Goal: Communication & Community: Answer question/provide support

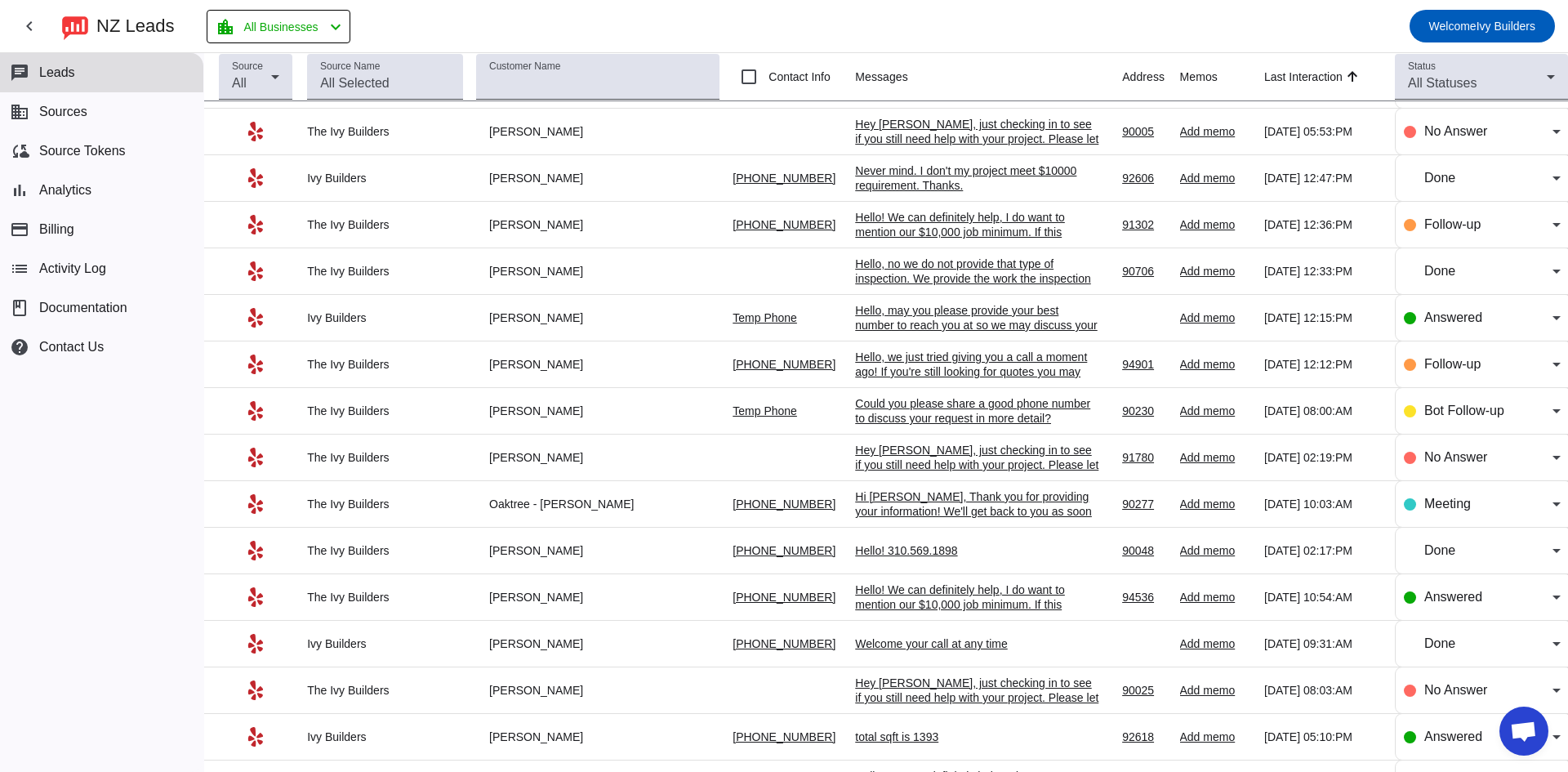
scroll to position [218, 0]
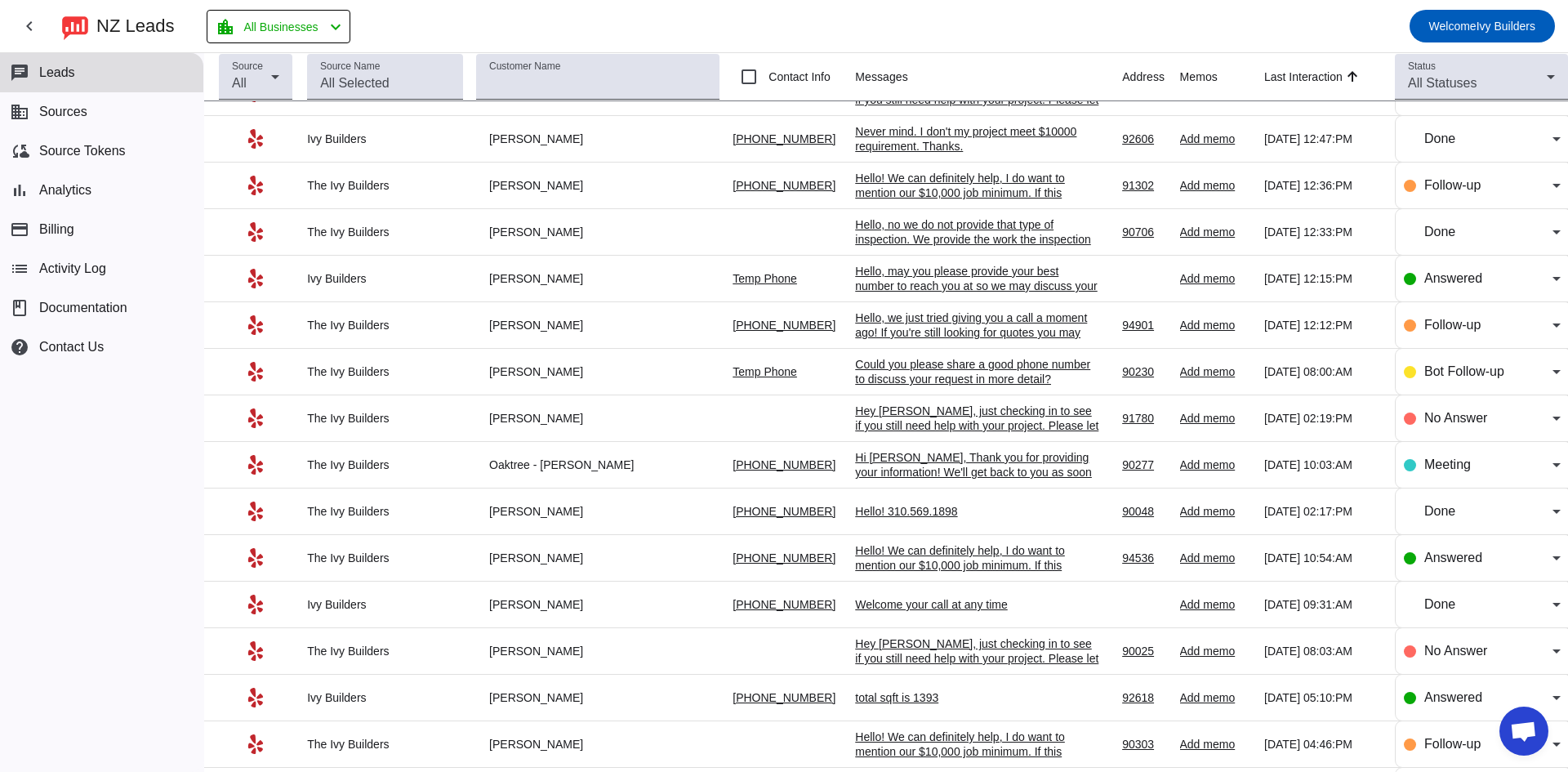
click at [919, 566] on div "Hello! We can definitely help, I do want to mention our $10,000 job minimum. If…" at bounding box center [978, 580] width 245 height 74
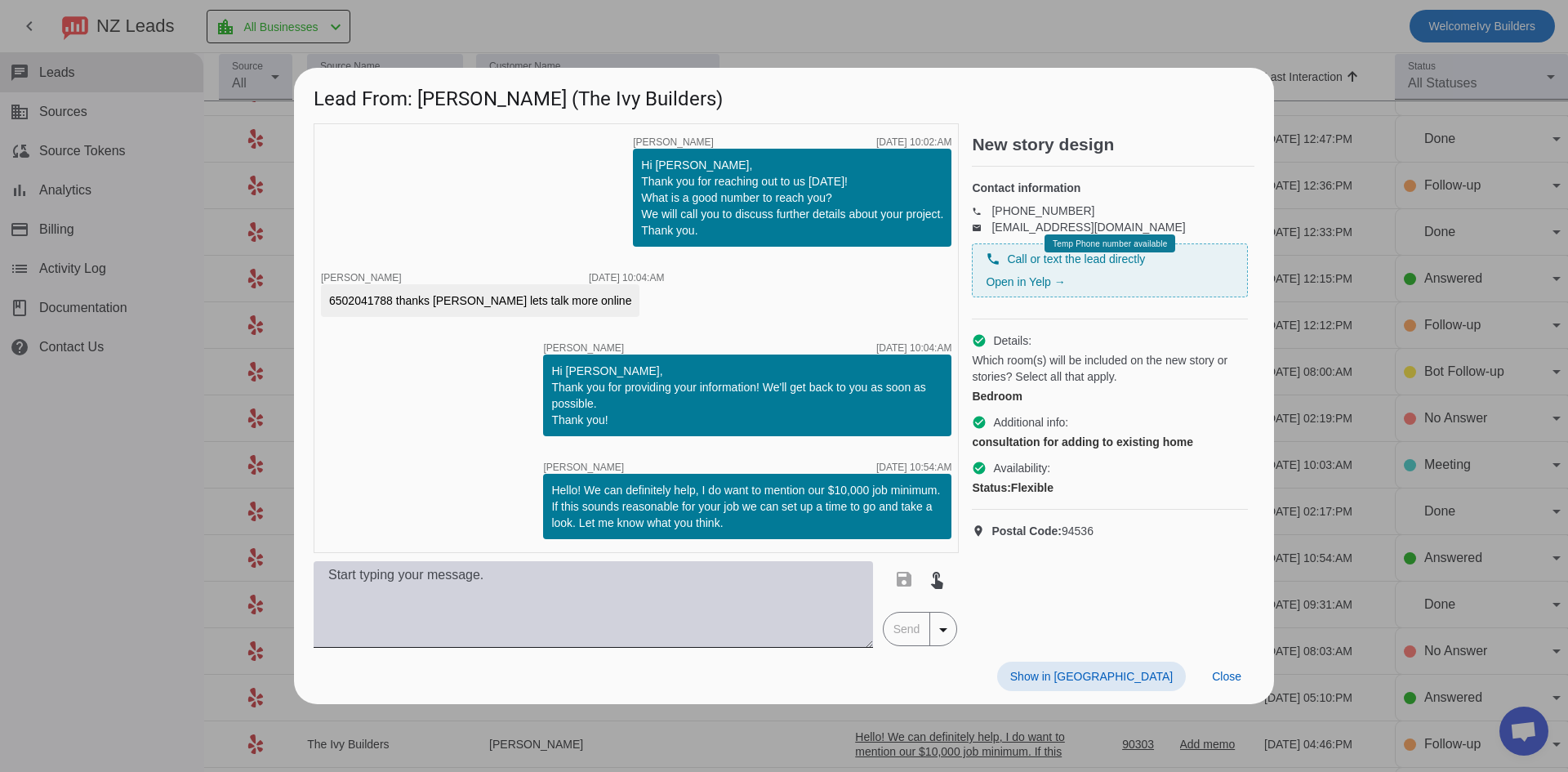
click at [612, 604] on textarea at bounding box center [593, 604] width 559 height 86
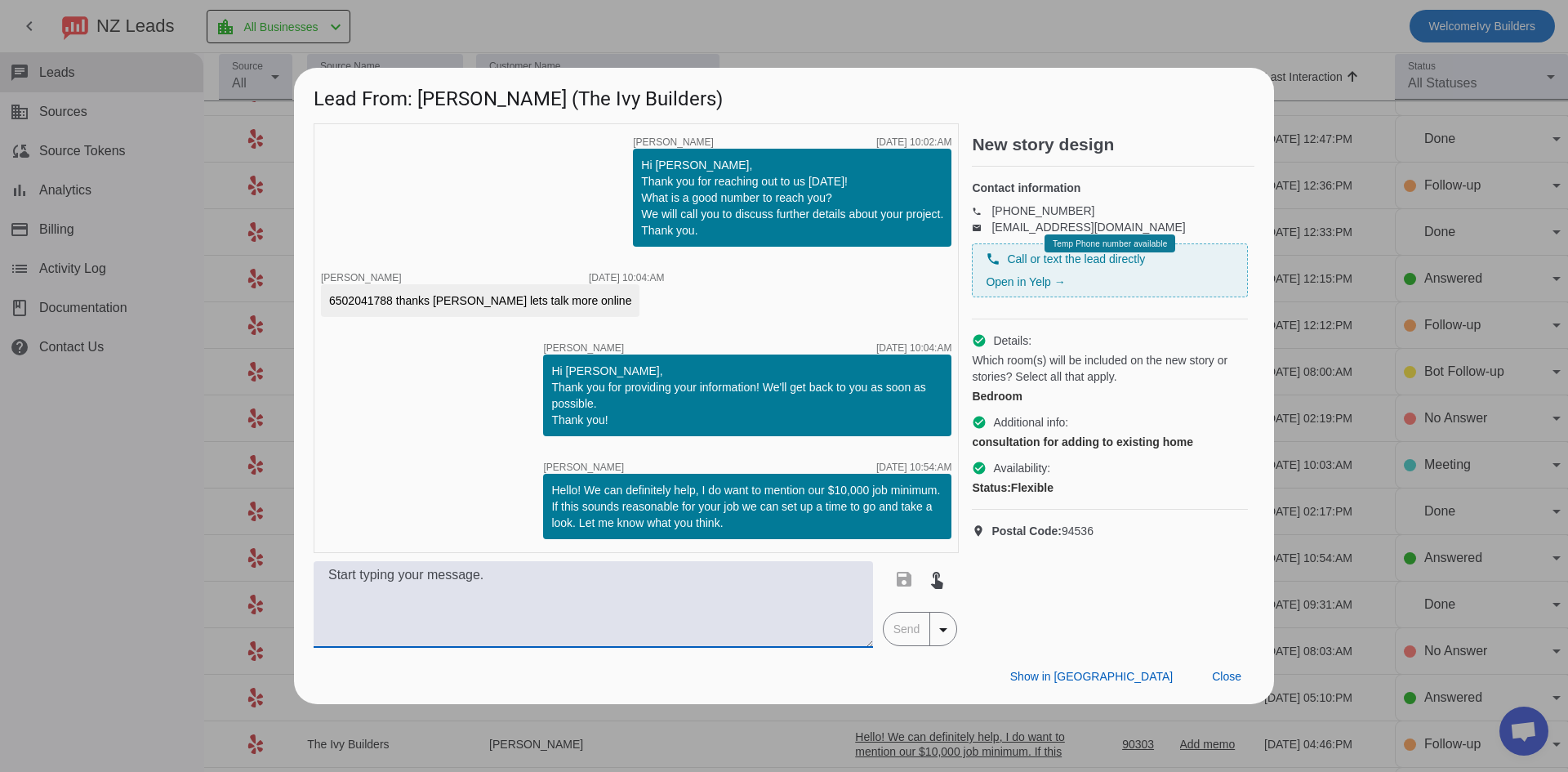
paste textarea "Hello, we just tried giving you a call a moment ago! If you're still looking fo…"
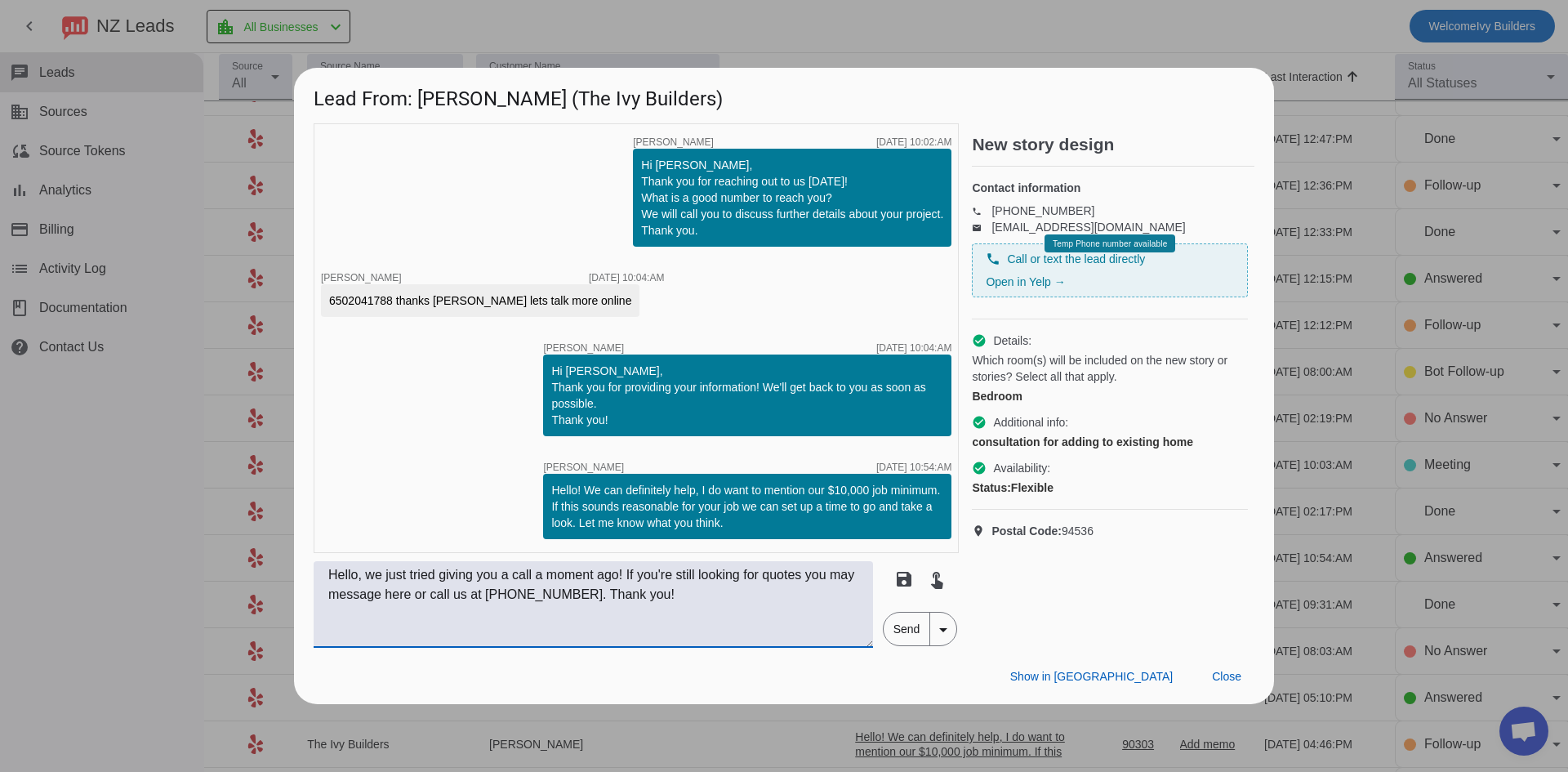
type textarea "Hello, we just tried giving you a call a moment ago! If you're still looking fo…"
click at [898, 644] on span "Send" at bounding box center [907, 629] width 47 height 32
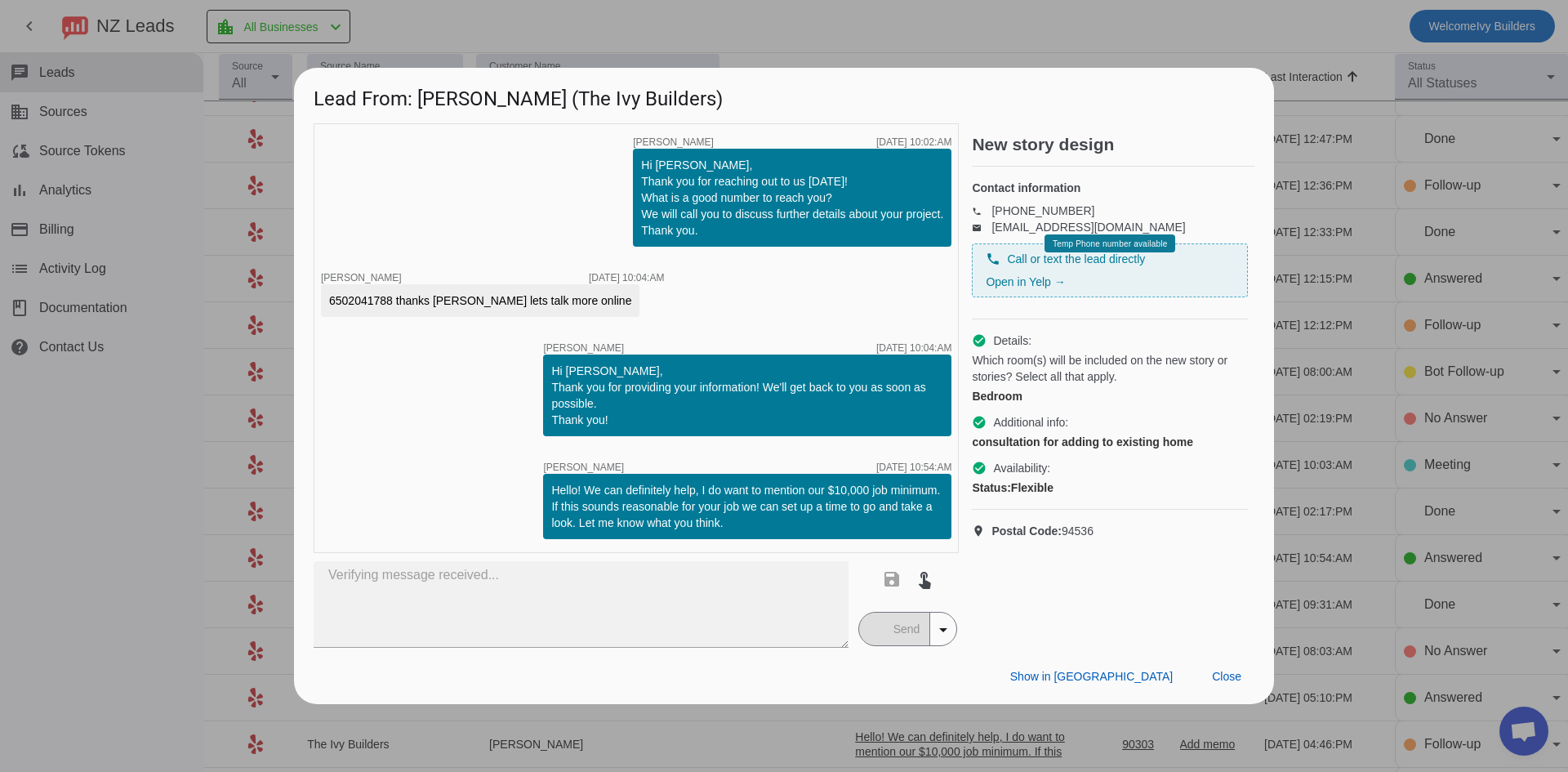
type textarea "Hello, we just tried giving you a call a moment ago! If you're still looking fo…"
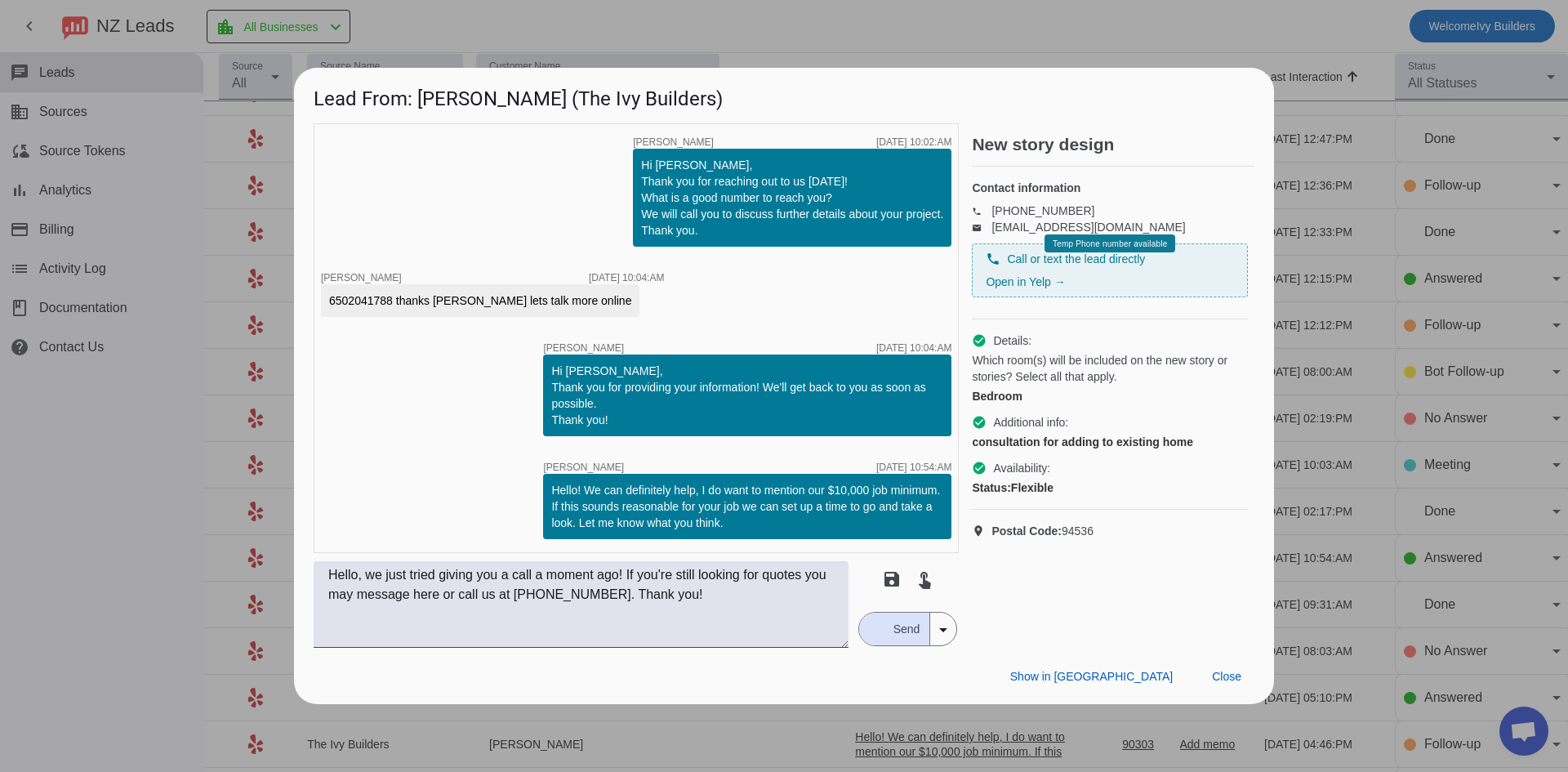
click at [894, 628] on span "Send" at bounding box center [907, 629] width 47 height 32
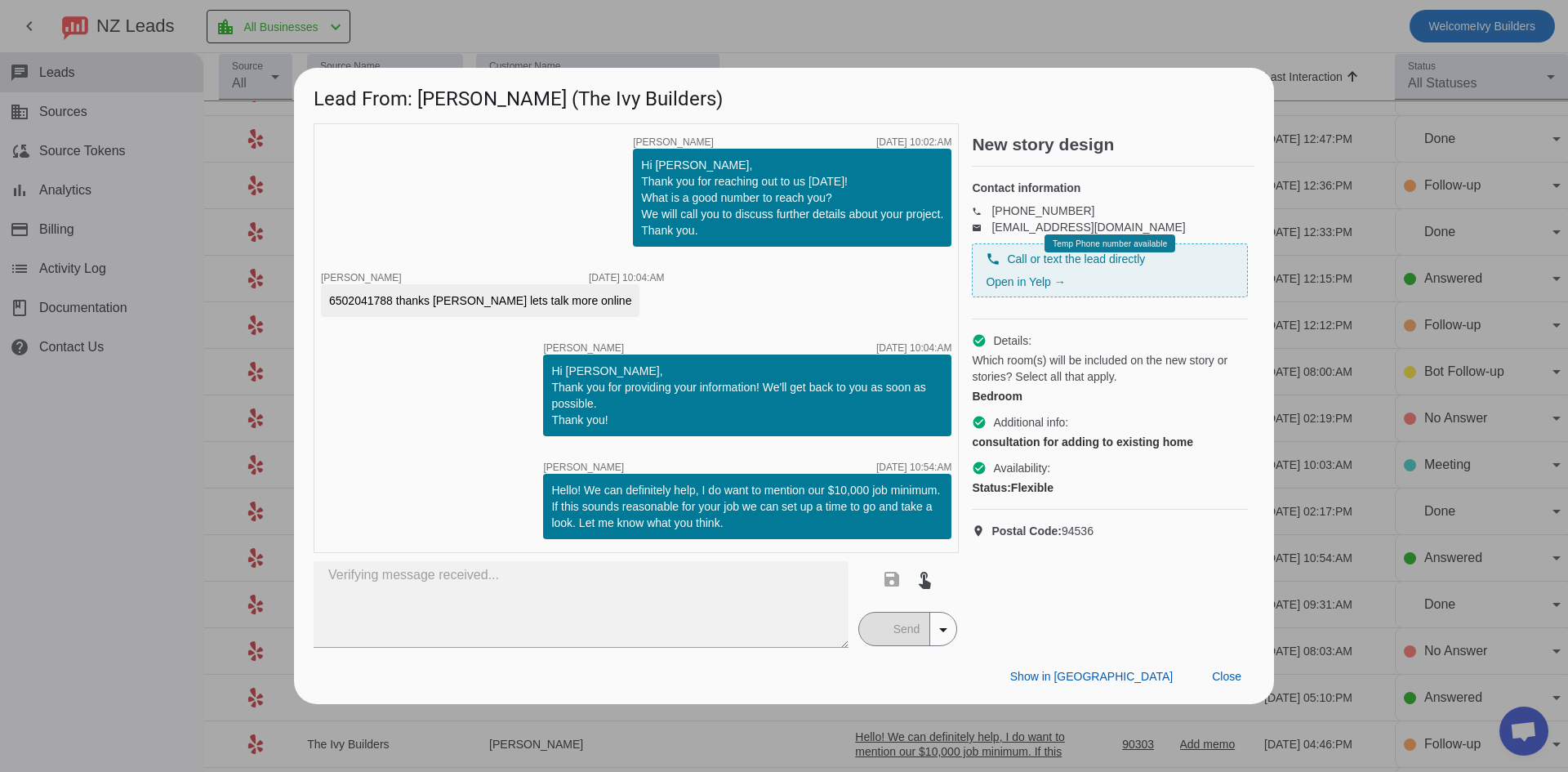
type textarea "Hello, we just tried giving you a call a moment ago! If you're still looking fo…"
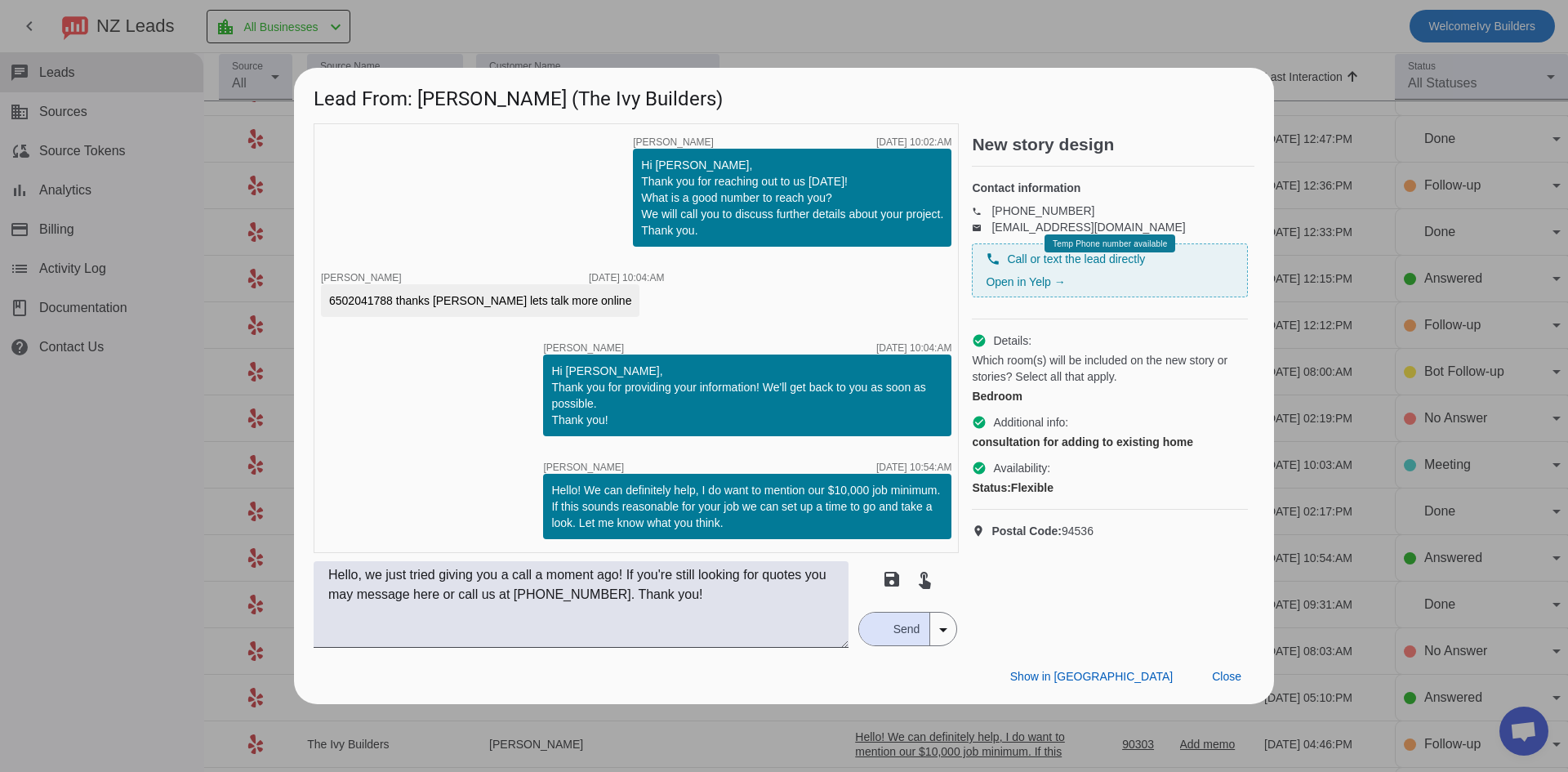
click at [900, 641] on span "Send" at bounding box center [907, 629] width 47 height 32
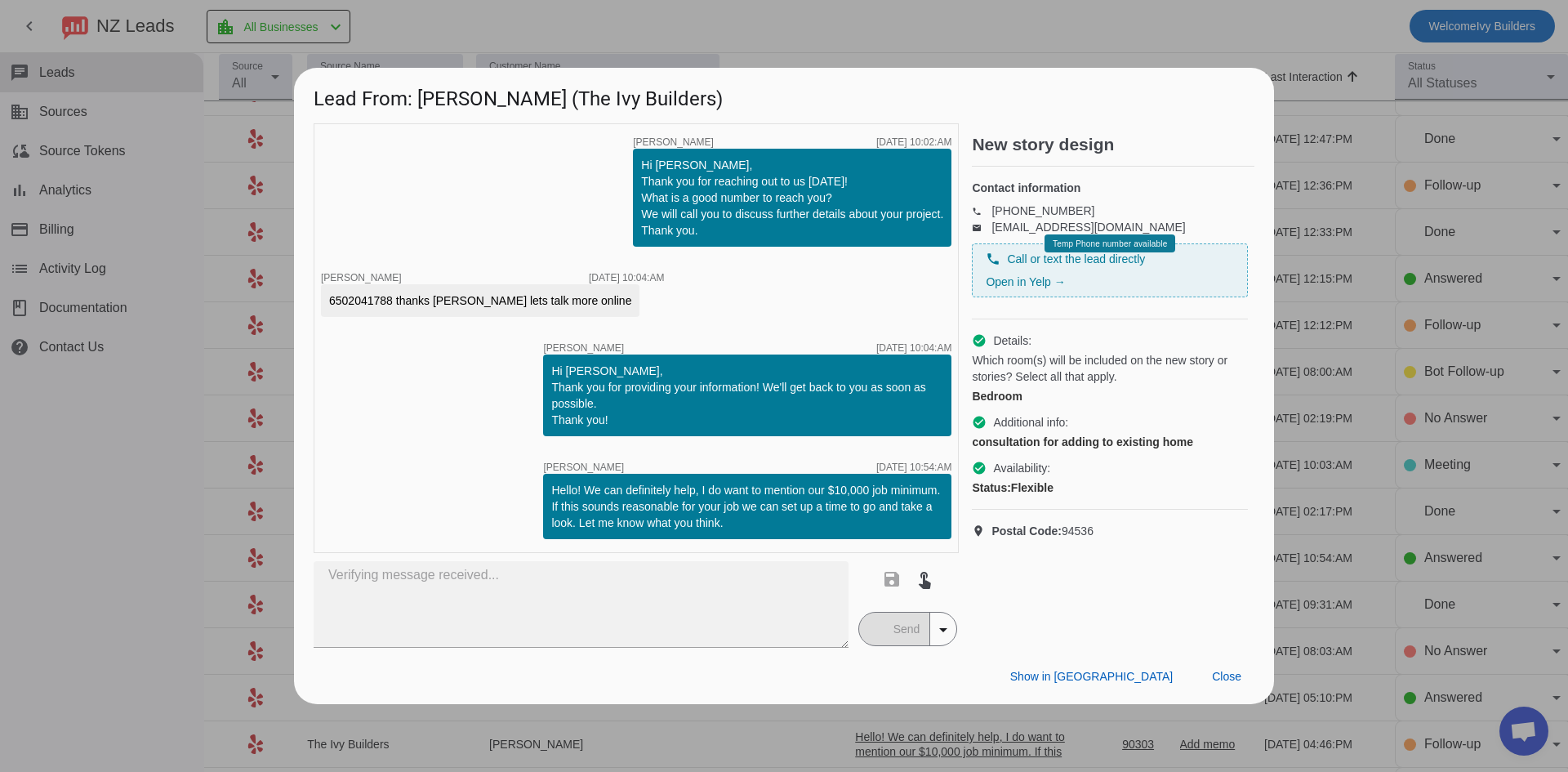
type textarea "Hello, we just tried giving you a call a moment ago! If you're still looking fo…"
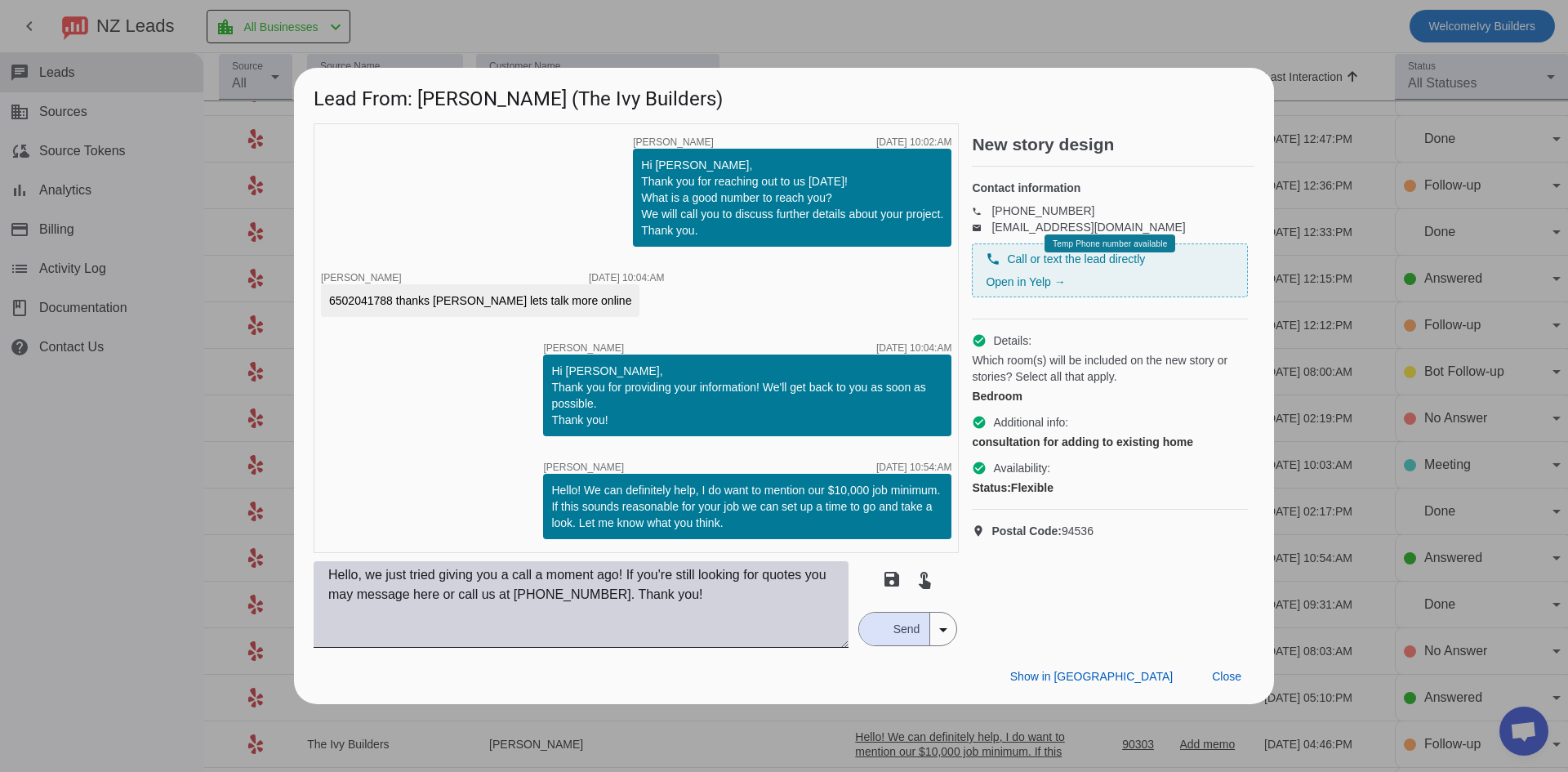
drag, startPoint x: 933, startPoint y: 671, endPoint x: 703, endPoint y: 593, distance: 242.9
click at [704, 593] on textarea "Hello, we just tried giving you a call a moment ago! If you're still looking fo…" at bounding box center [581, 604] width 535 height 86
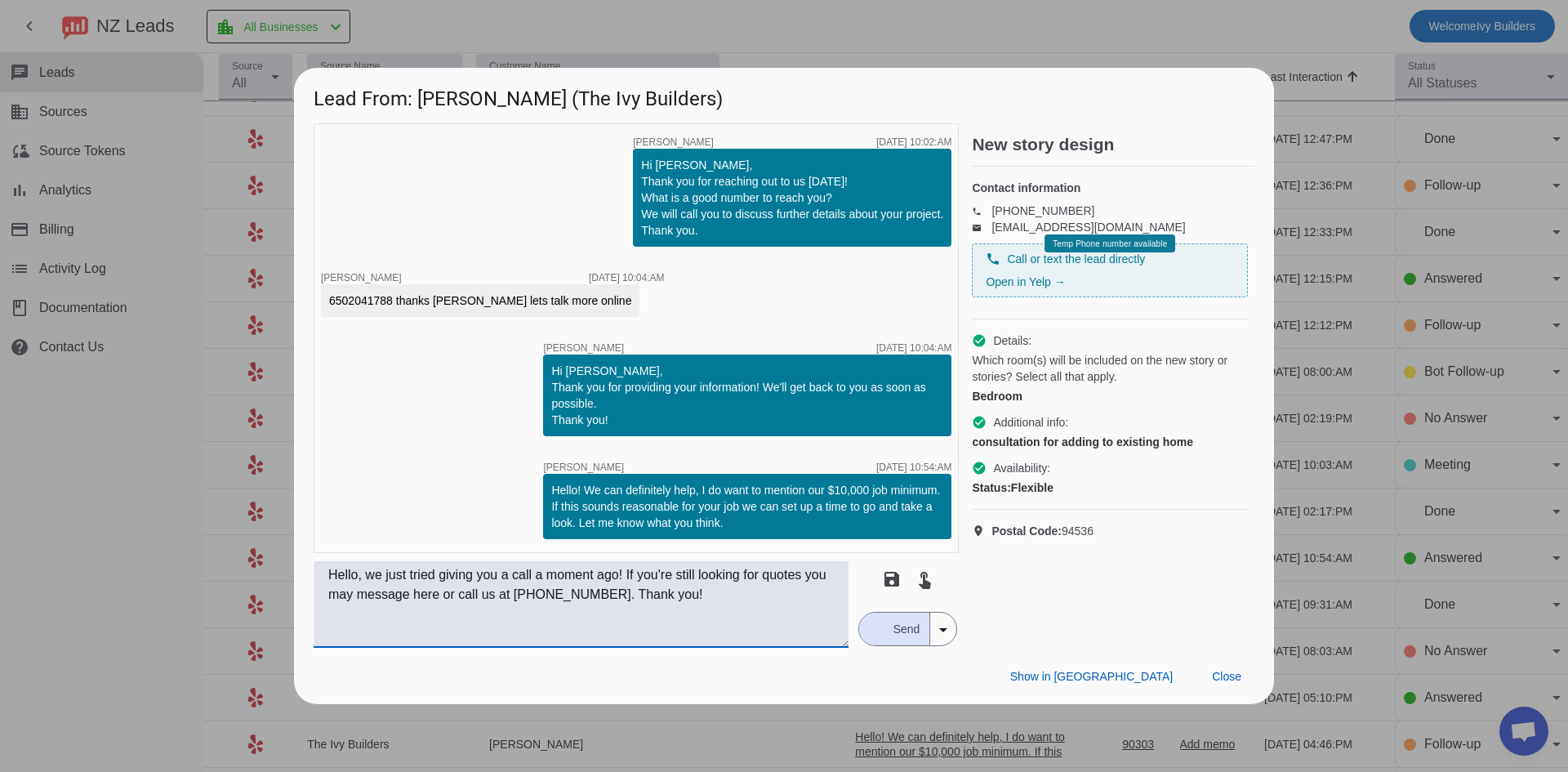
drag, startPoint x: 693, startPoint y: 595, endPoint x: 295, endPoint y: 558, distance: 399.7
click at [295, 558] on div "timer close Tom L. 8/6/2025, 10:02:AM Hi Eric, Thank you for reaching out to us…" at bounding box center [784, 386] width 980 height 524
click at [1229, 673] on span "Close" at bounding box center [1227, 677] width 30 height 14
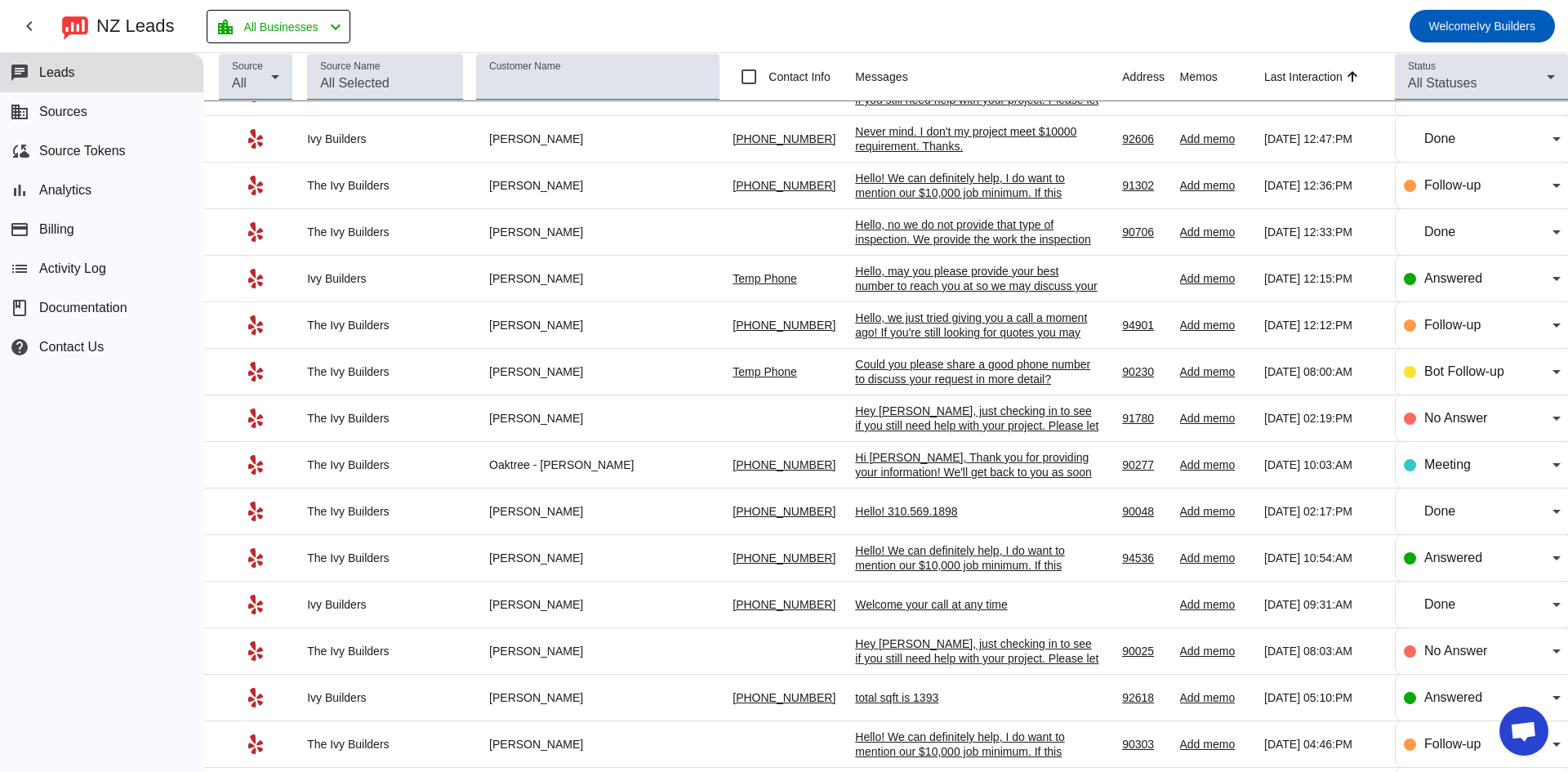
click at [961, 566] on div "Hello! We can definitely help, I do want to mention our $10,000 job minimum. If…" at bounding box center [978, 580] width 245 height 74
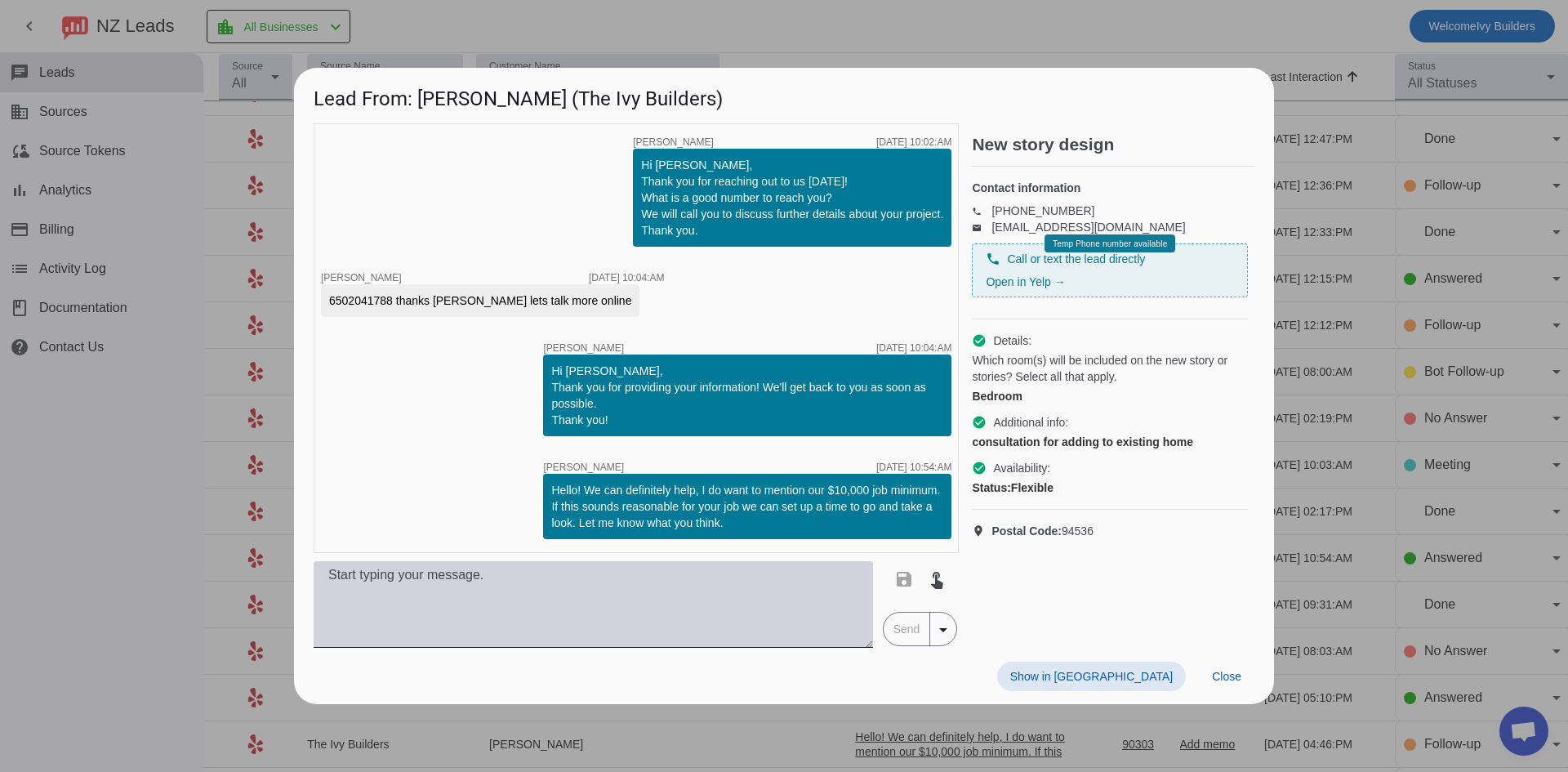
click at [734, 601] on textarea at bounding box center [593, 604] width 559 height 86
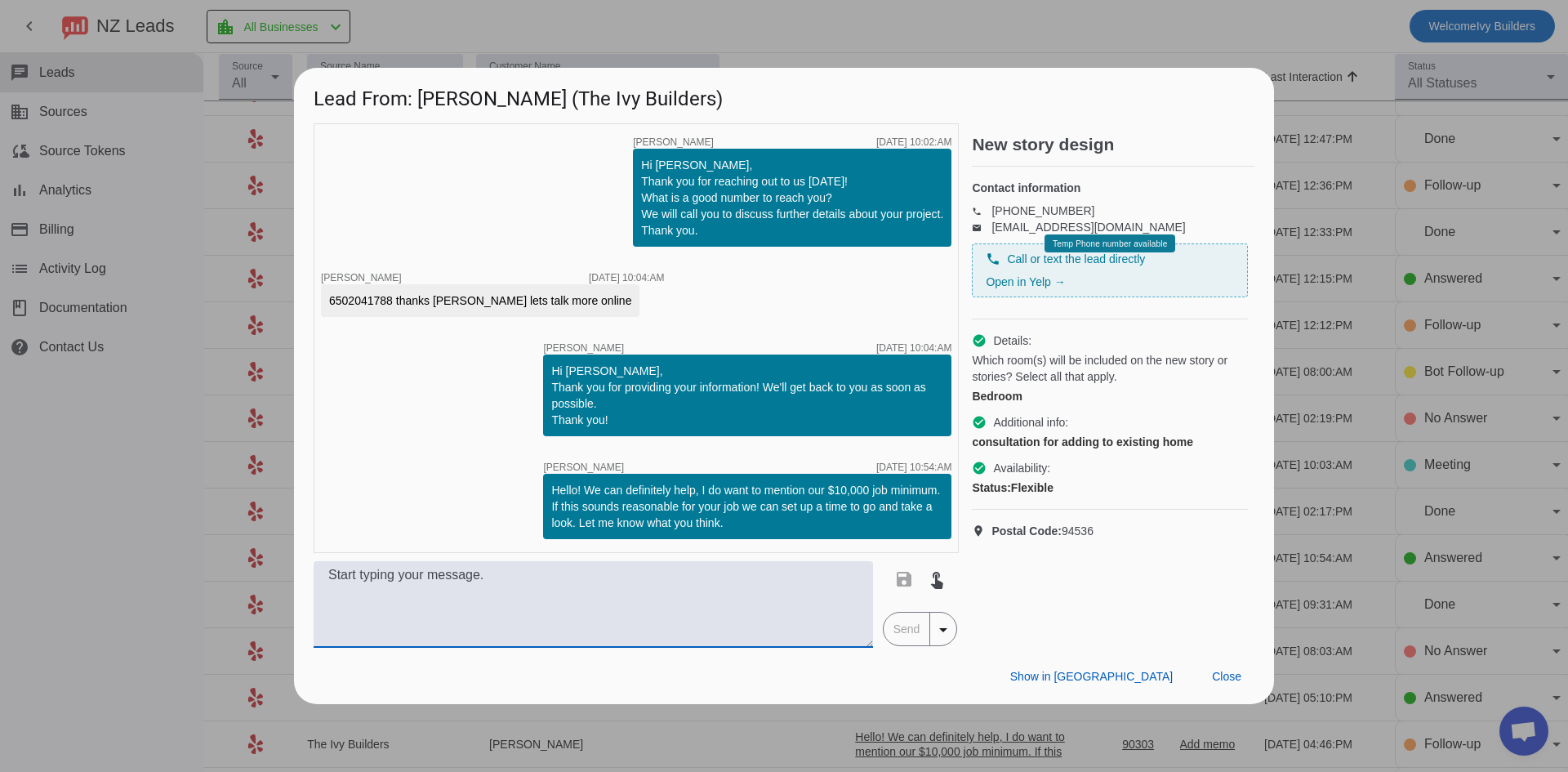
paste textarea "Hello, we just tried giving you a call a moment ago! If you're still looking fo…"
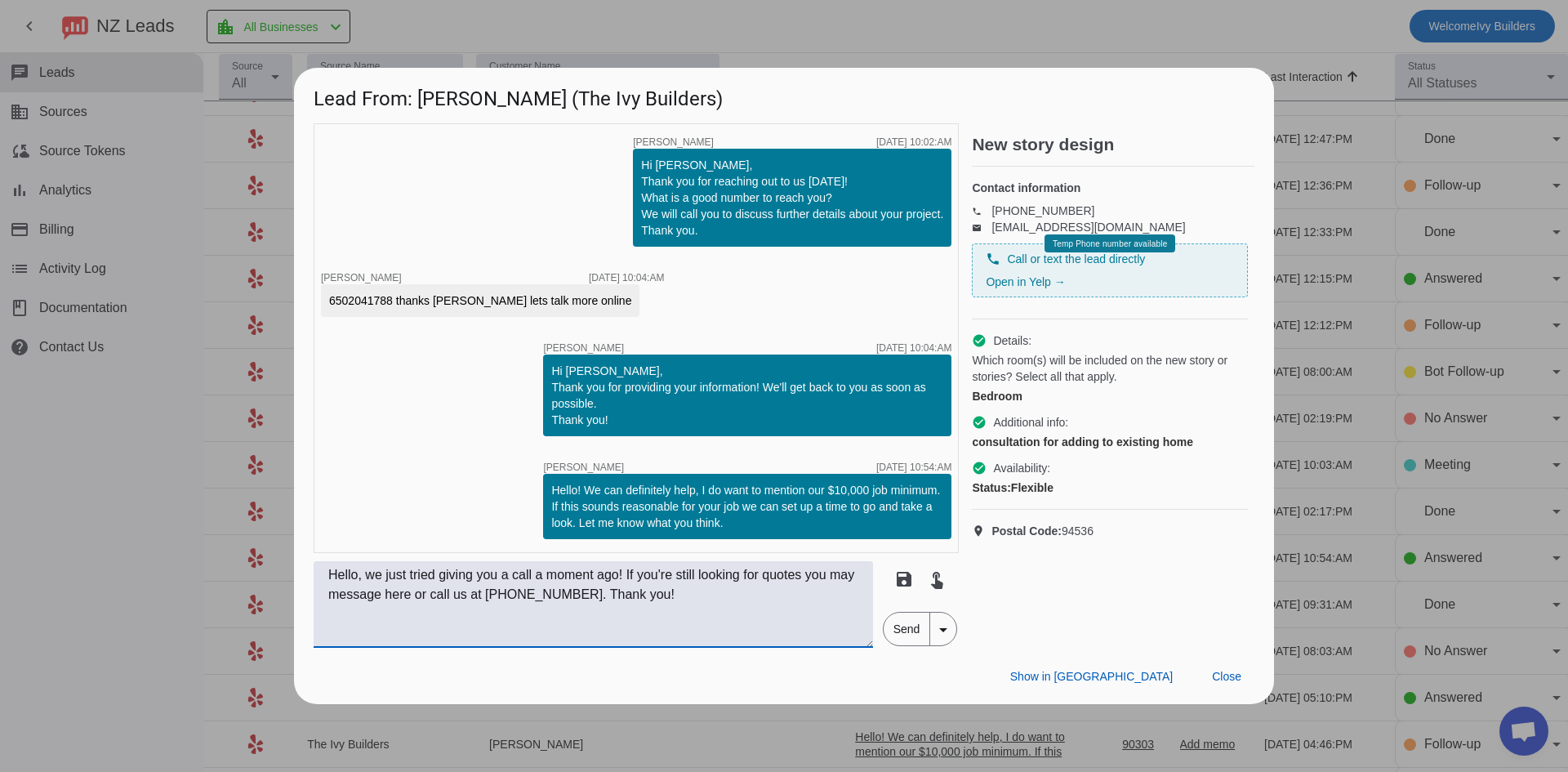
type textarea "Hello, we just tried giving you a call a moment ago! If you're still looking fo…"
click at [915, 631] on span "Send" at bounding box center [907, 629] width 47 height 32
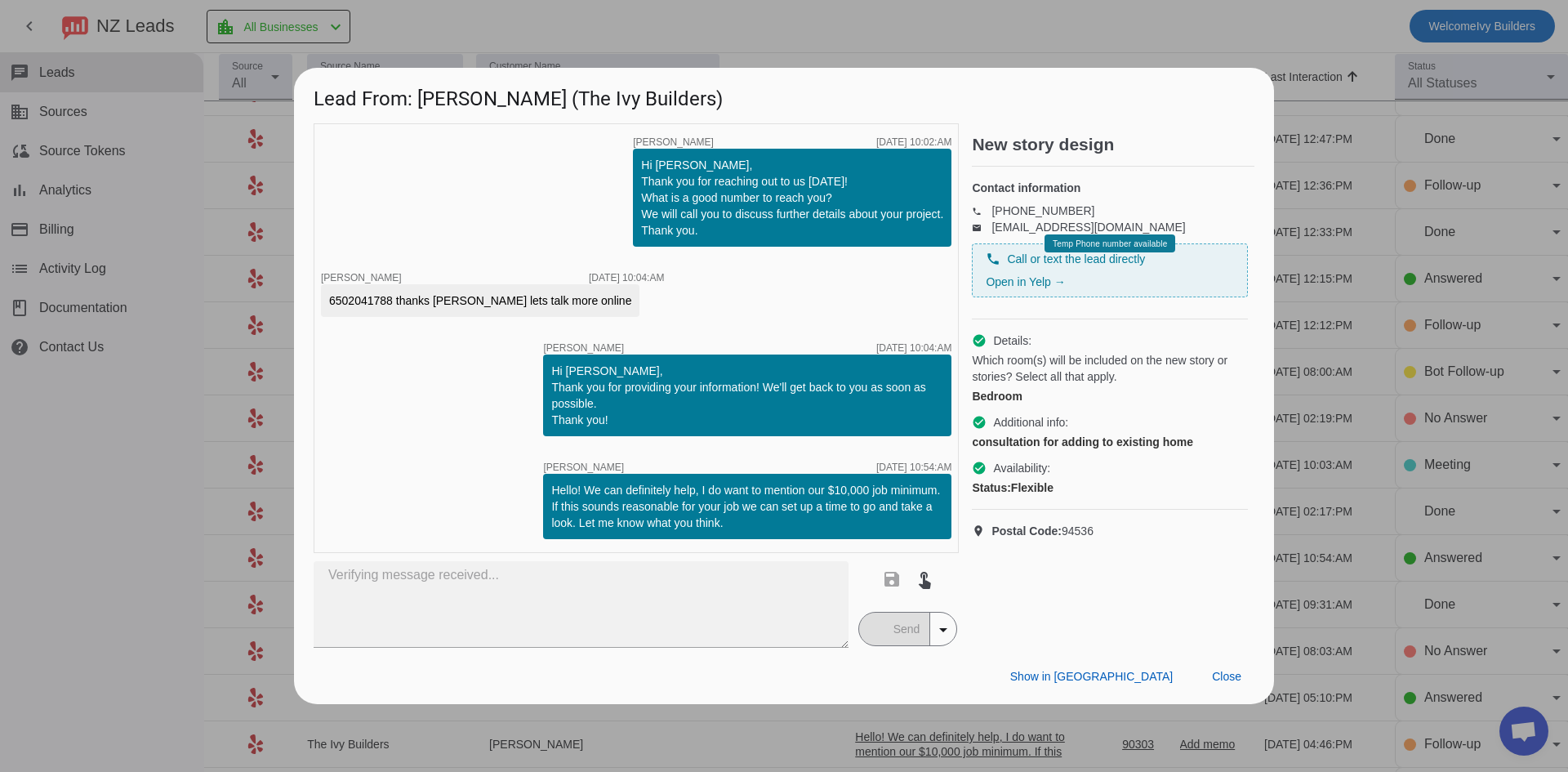
type textarea "Hello, we just tried giving you a call a moment ago! If you're still looking fo…"
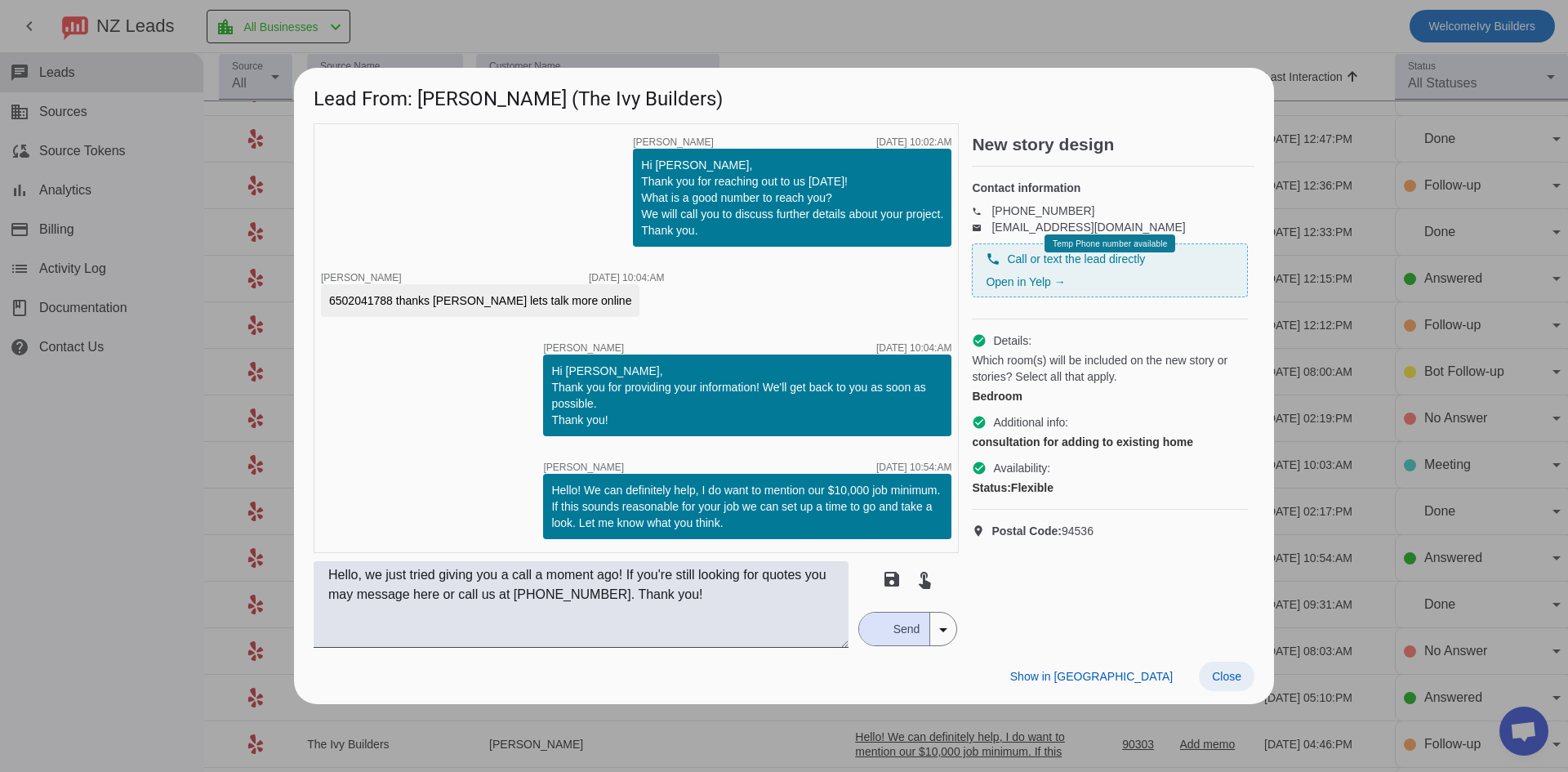
click at [1207, 669] on span at bounding box center [1227, 677] width 56 height 30
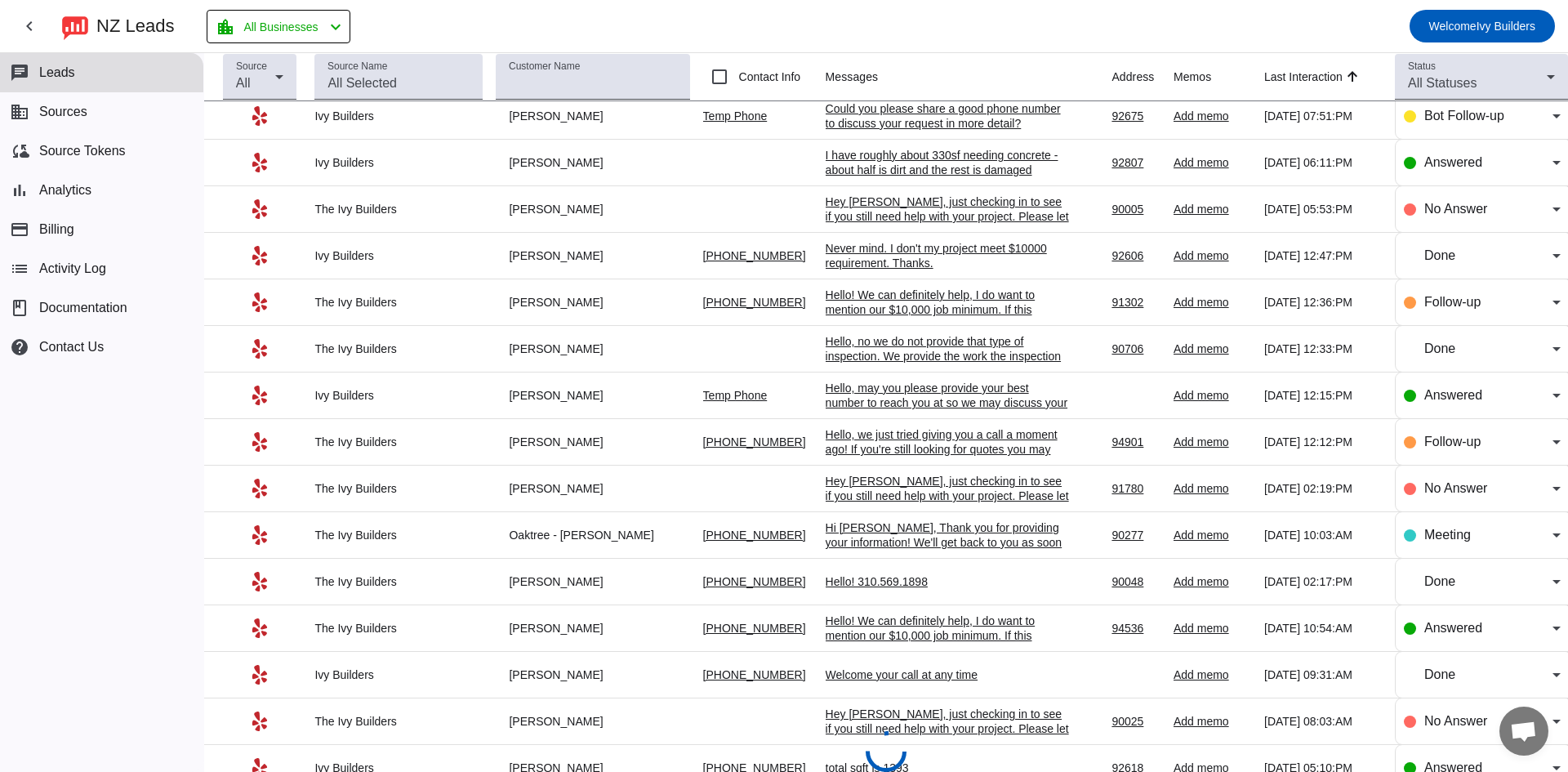
scroll to position [494, 0]
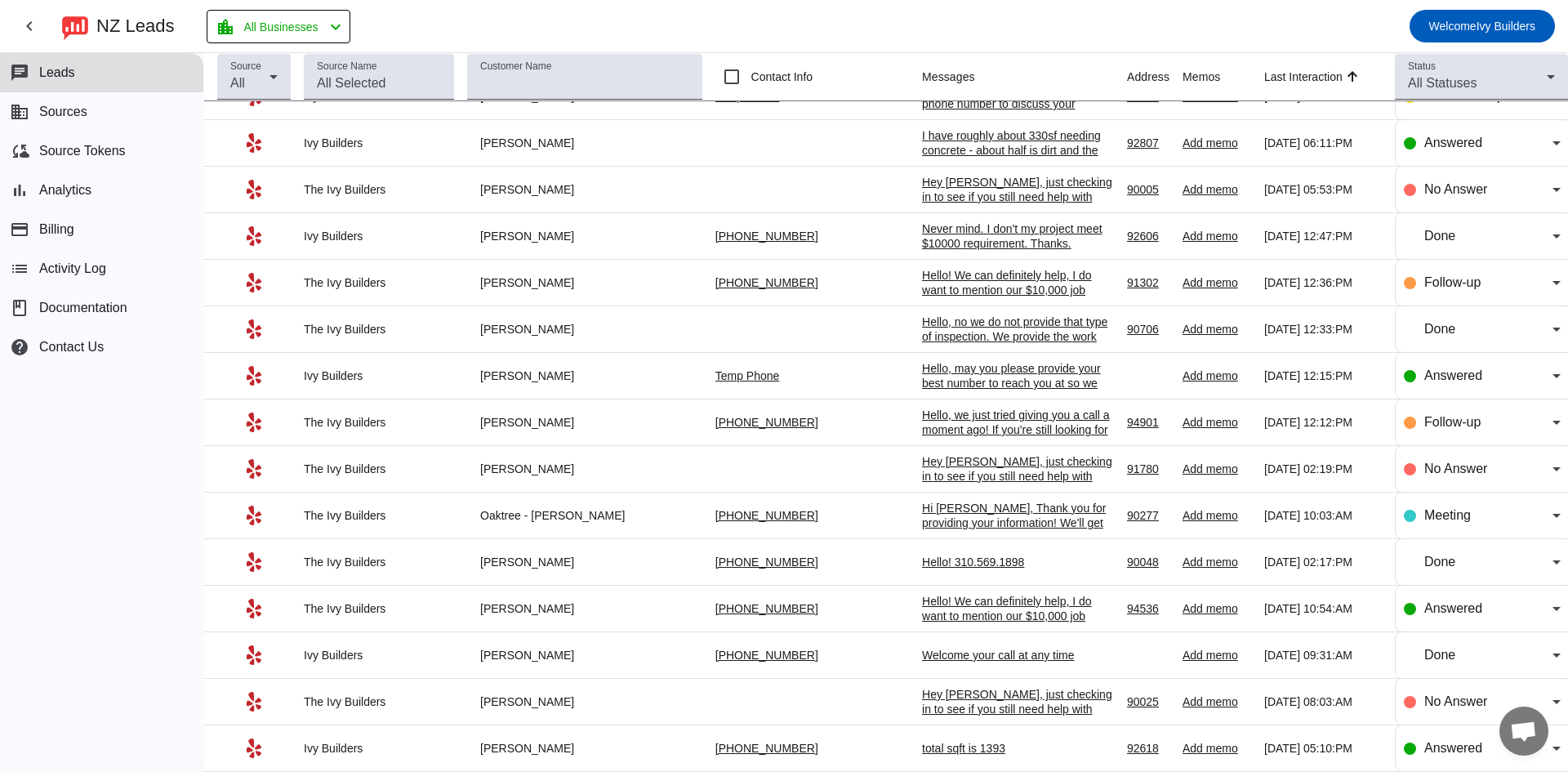
click at [922, 604] on div "Hello! We can definitely help, I do want to mention our $10,000 job minimum. If…" at bounding box center [1018, 638] width 192 height 88
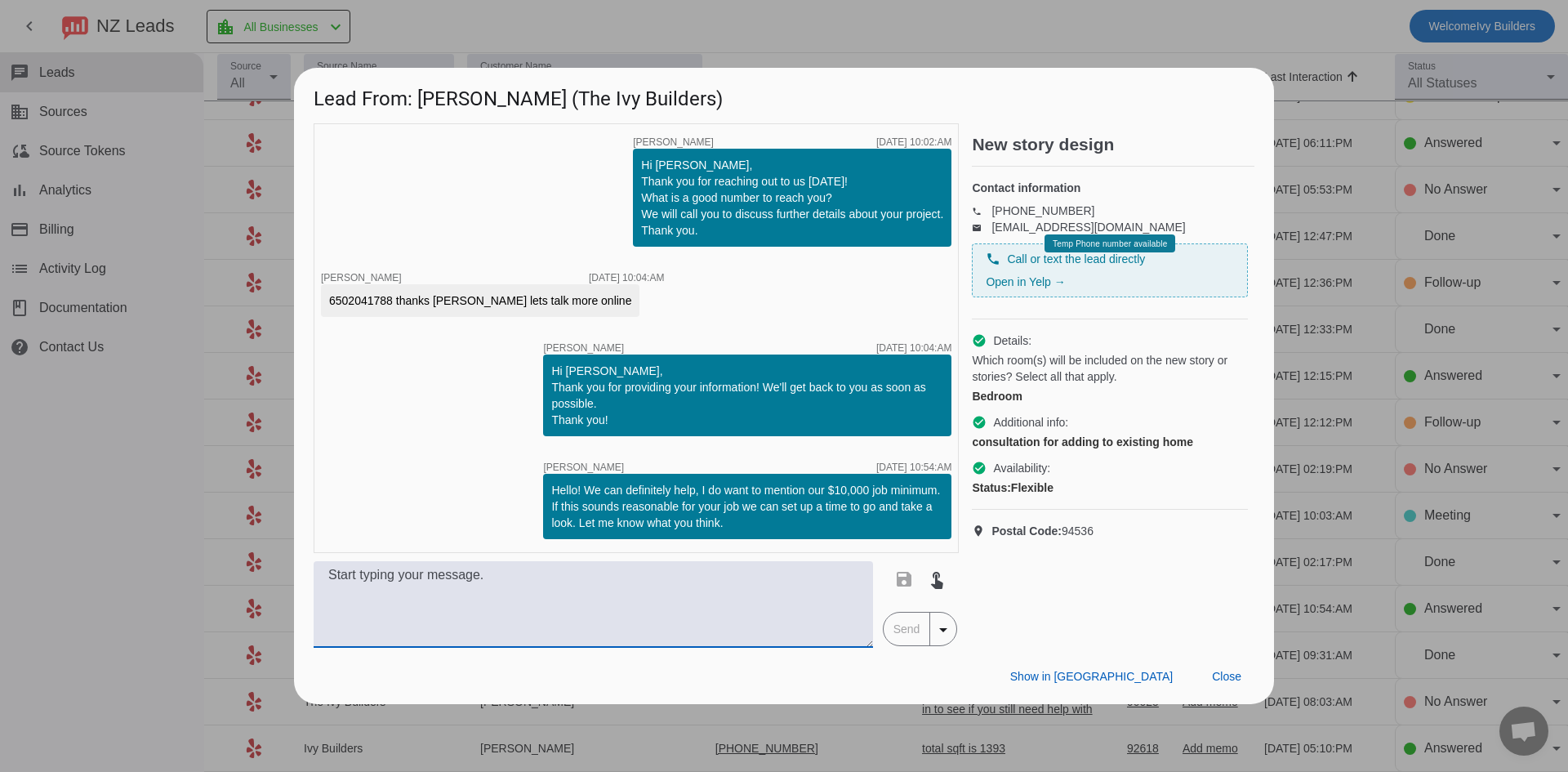
click at [664, 582] on textarea at bounding box center [593, 604] width 559 height 86
paste textarea "Hello, we just tried giving you a call a moment ago! If you're still looking fo…"
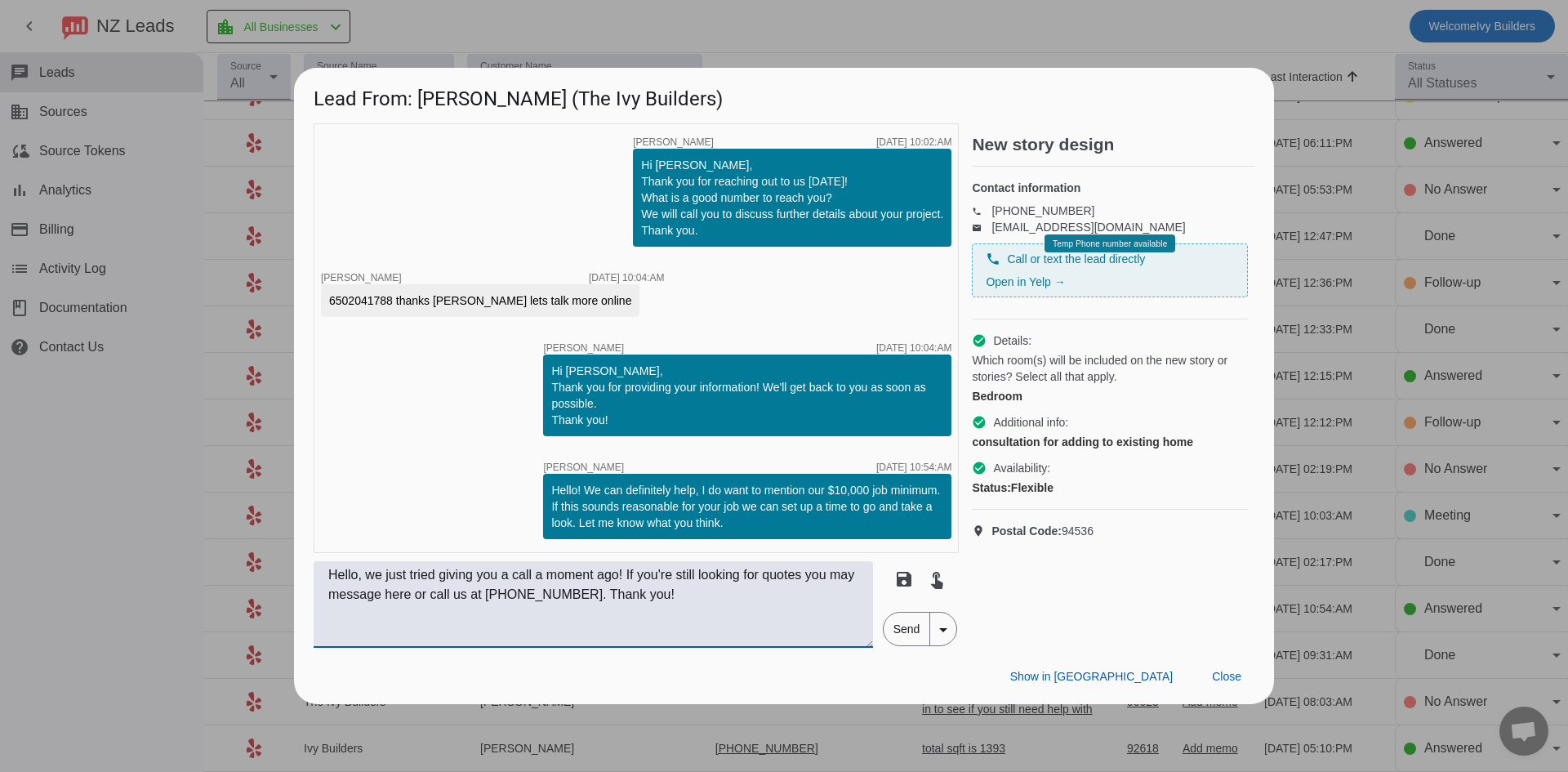
type textarea "Hello, we just tried giving you a call a moment ago! If you're still looking fo…"
click at [914, 644] on span "Send" at bounding box center [907, 629] width 47 height 32
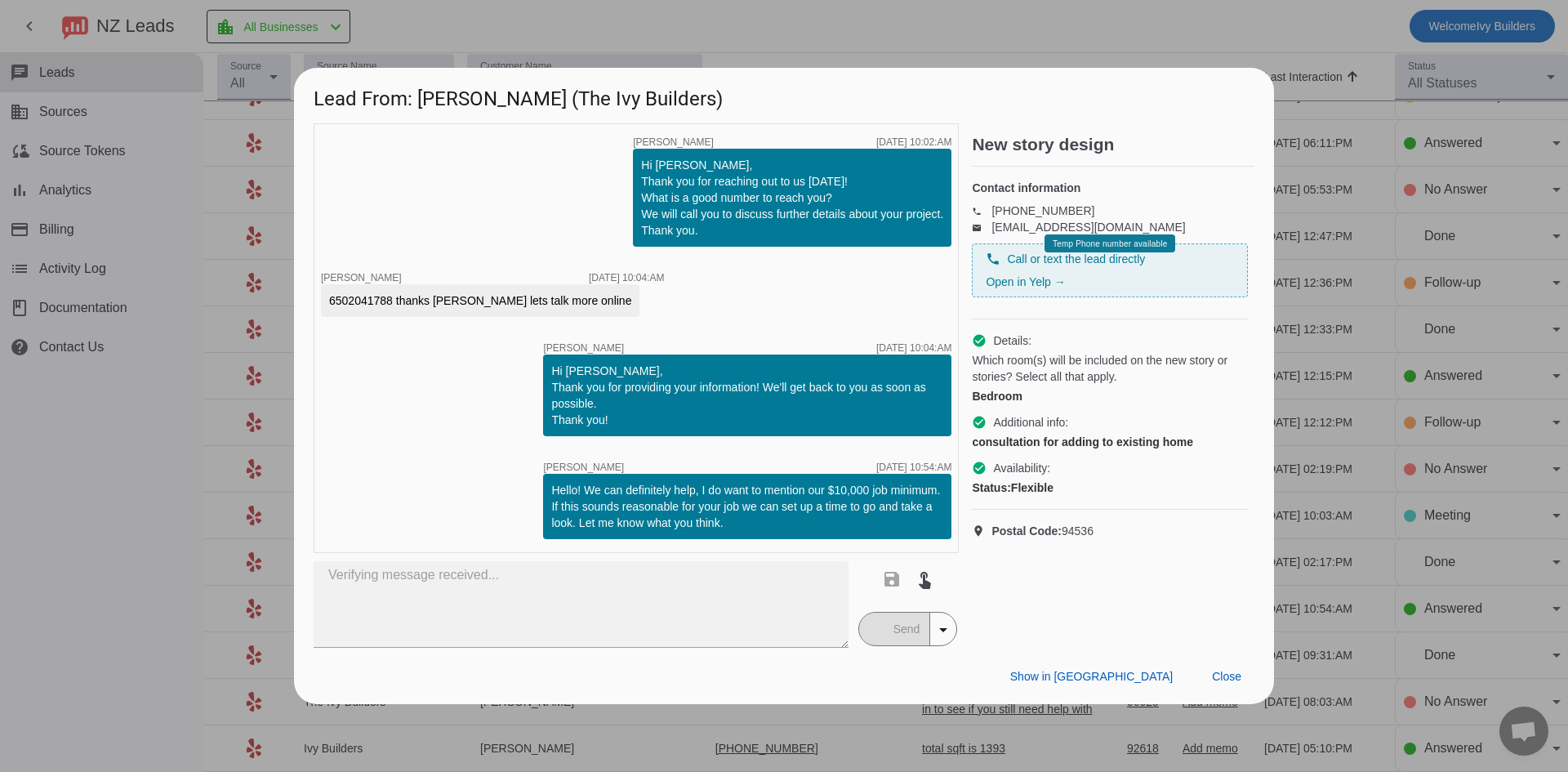
type textarea "Hello, we just tried giving you a call a moment ago! If you're still looking fo…"
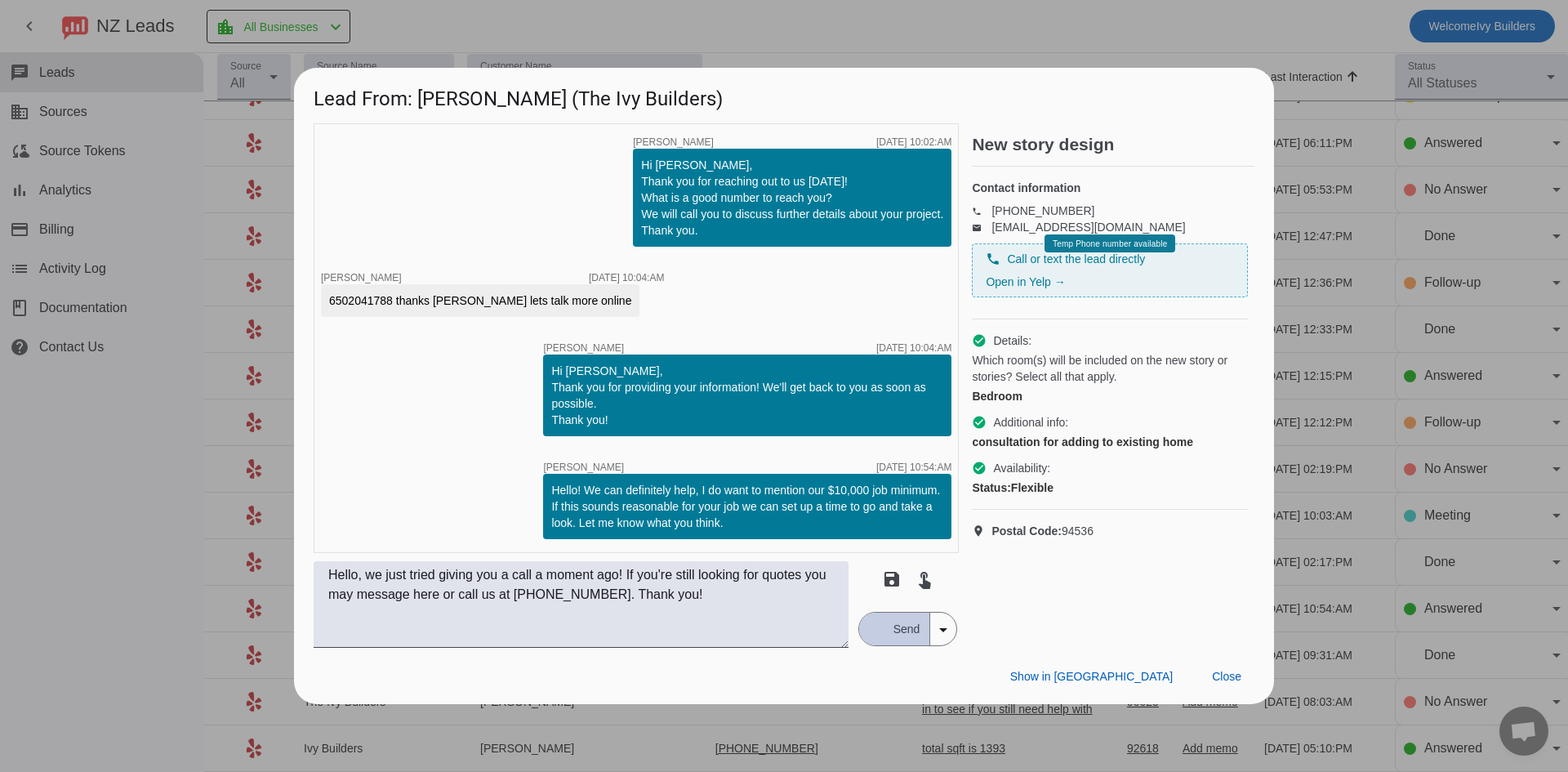
click at [913, 640] on span "Send" at bounding box center [907, 629] width 47 height 32
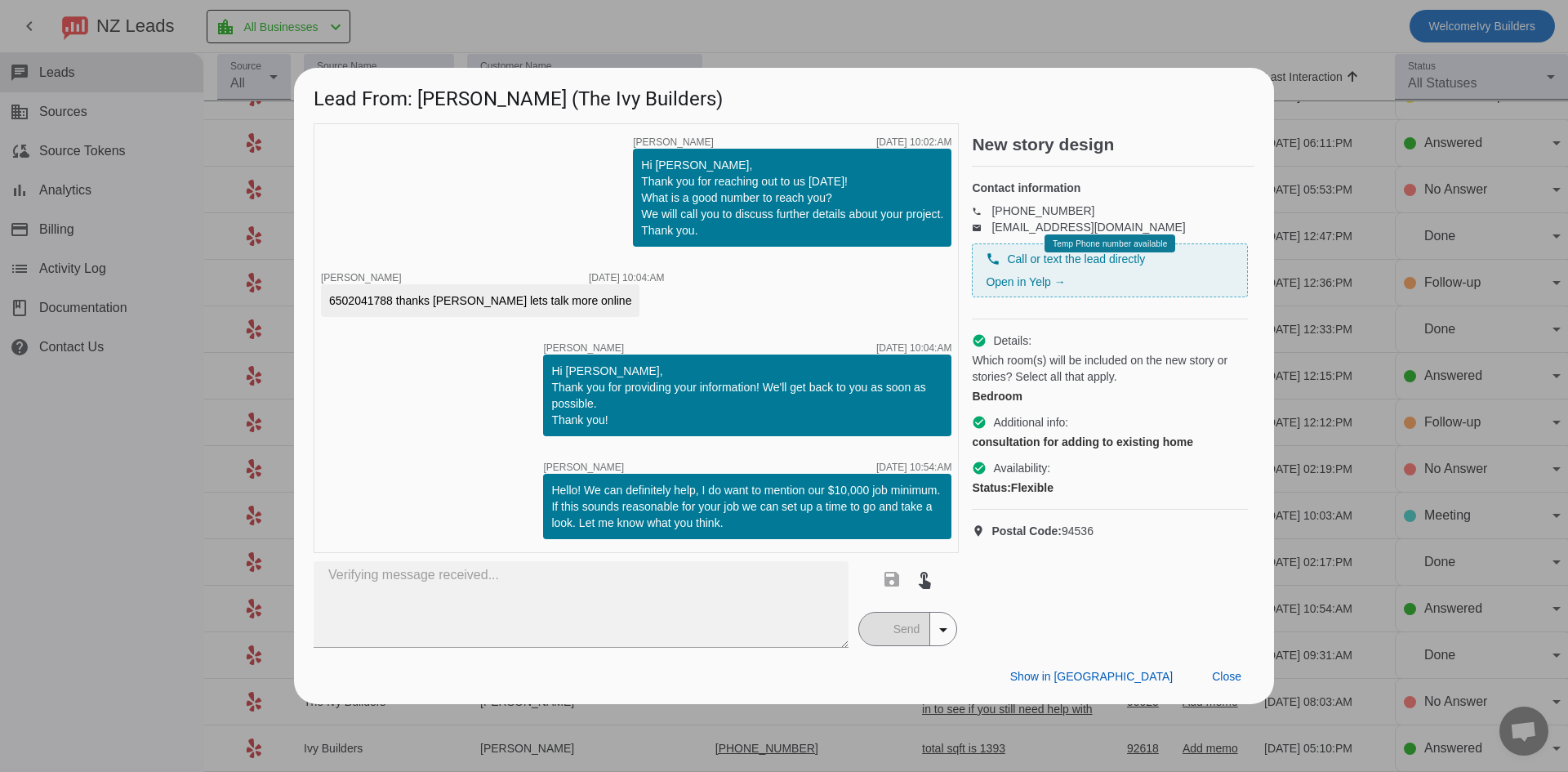
type textarea "Hello, we just tried giving you a call a moment ago! If you're still looking fo…"
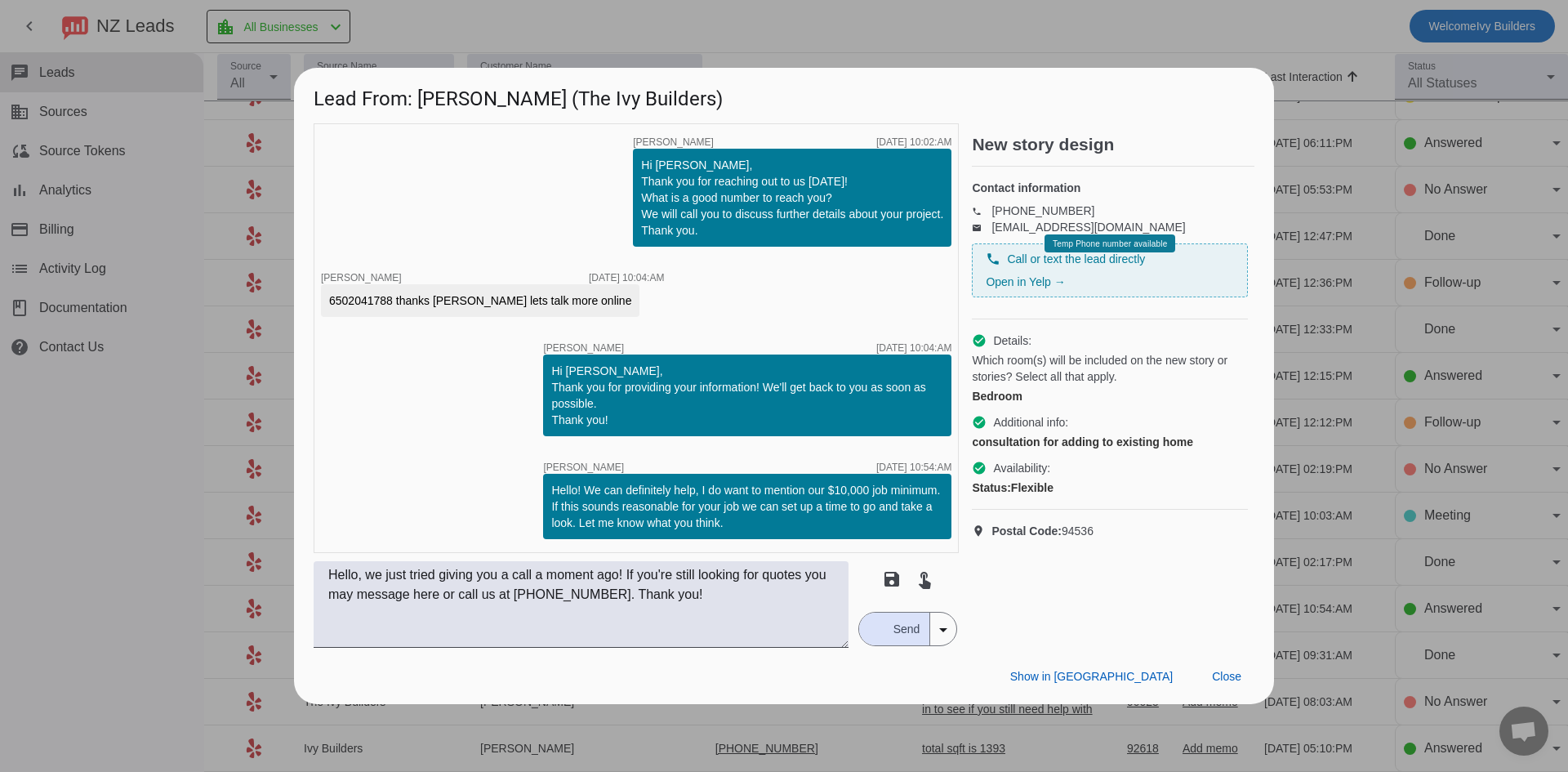
click at [893, 631] on span "Send" at bounding box center [907, 629] width 47 height 32
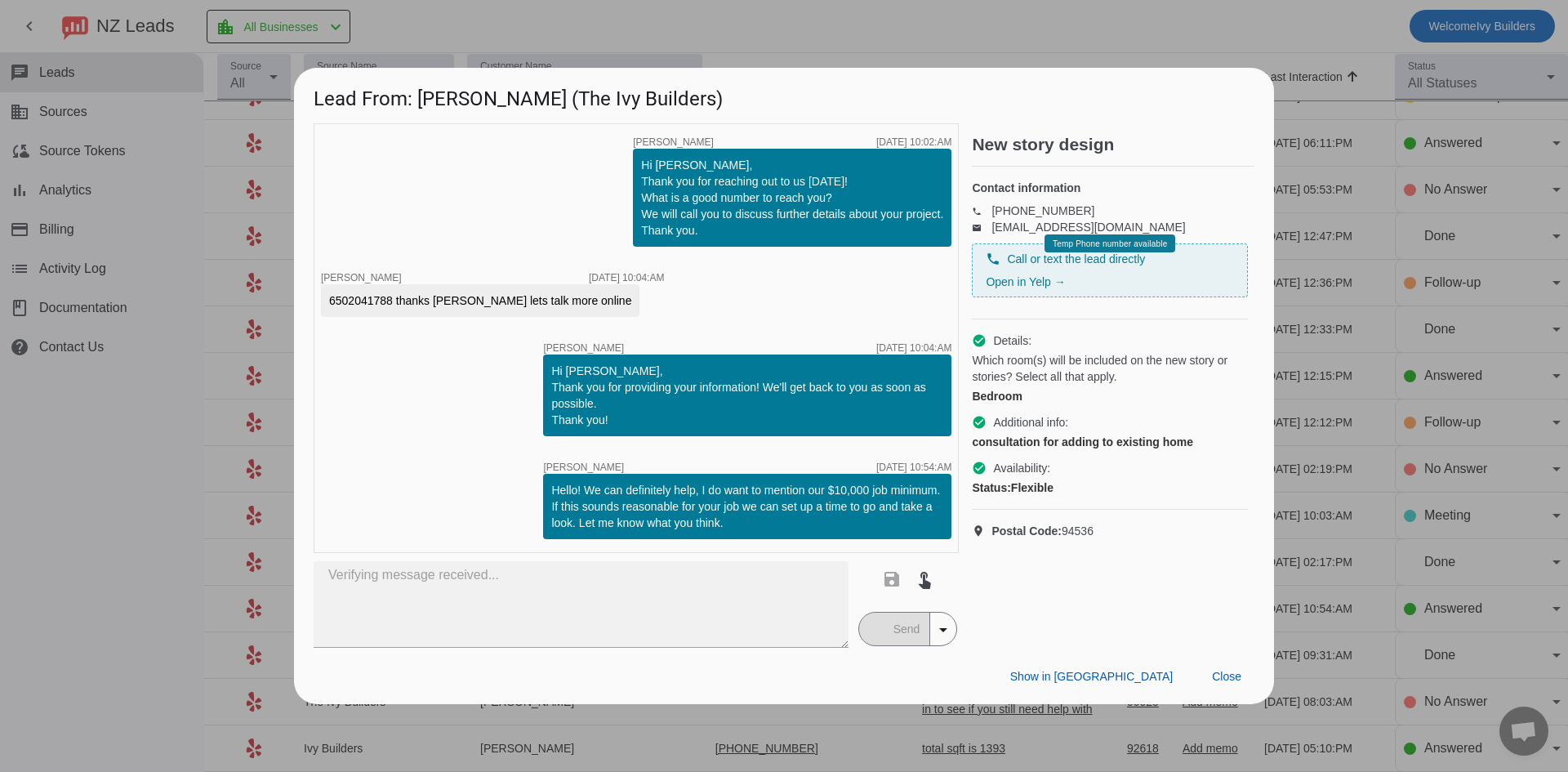
type textarea "Hello, we just tried giving you a call a moment ago! If you're still looking fo…"
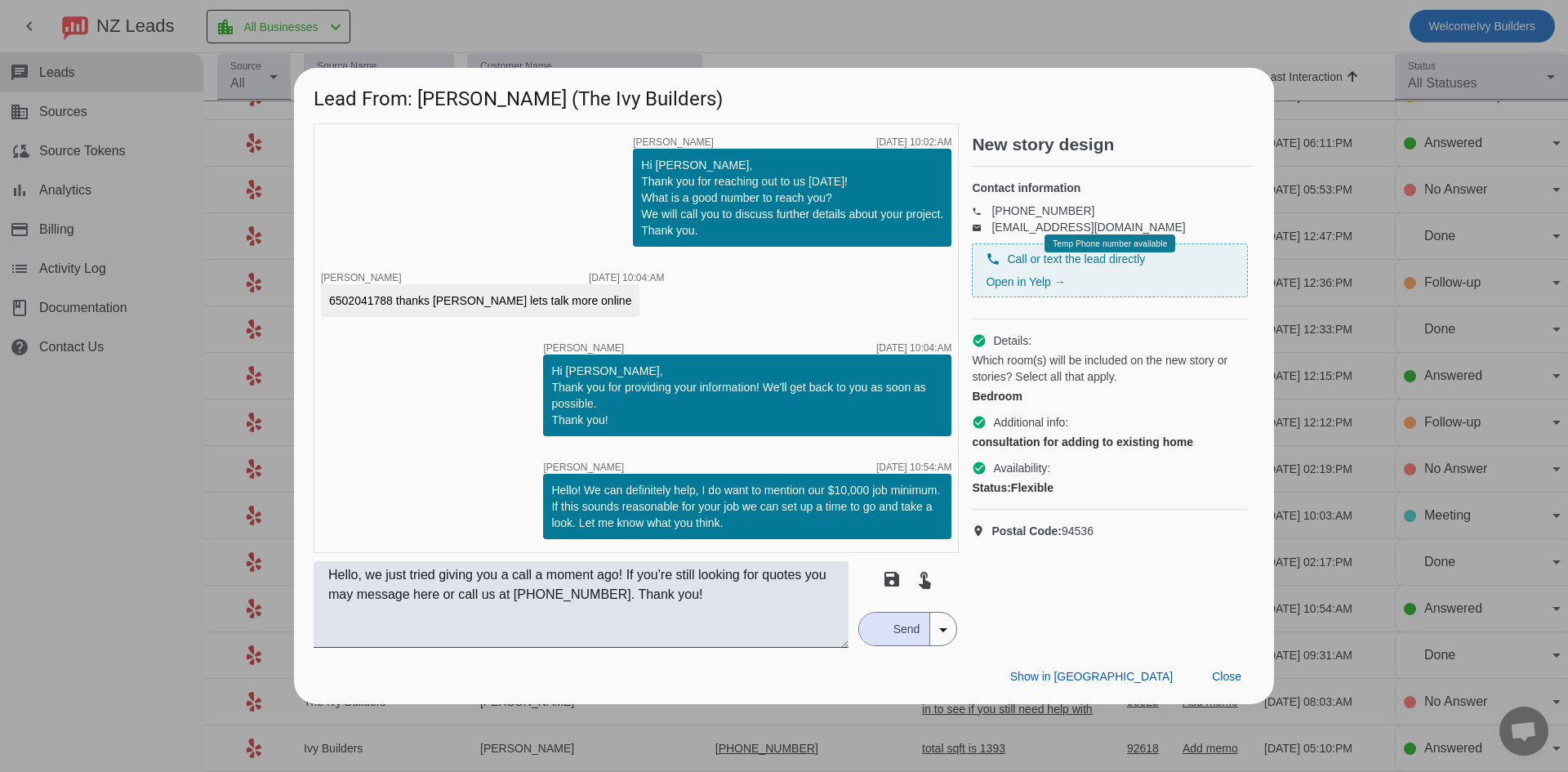
click at [892, 617] on span "Send" at bounding box center [907, 629] width 47 height 32
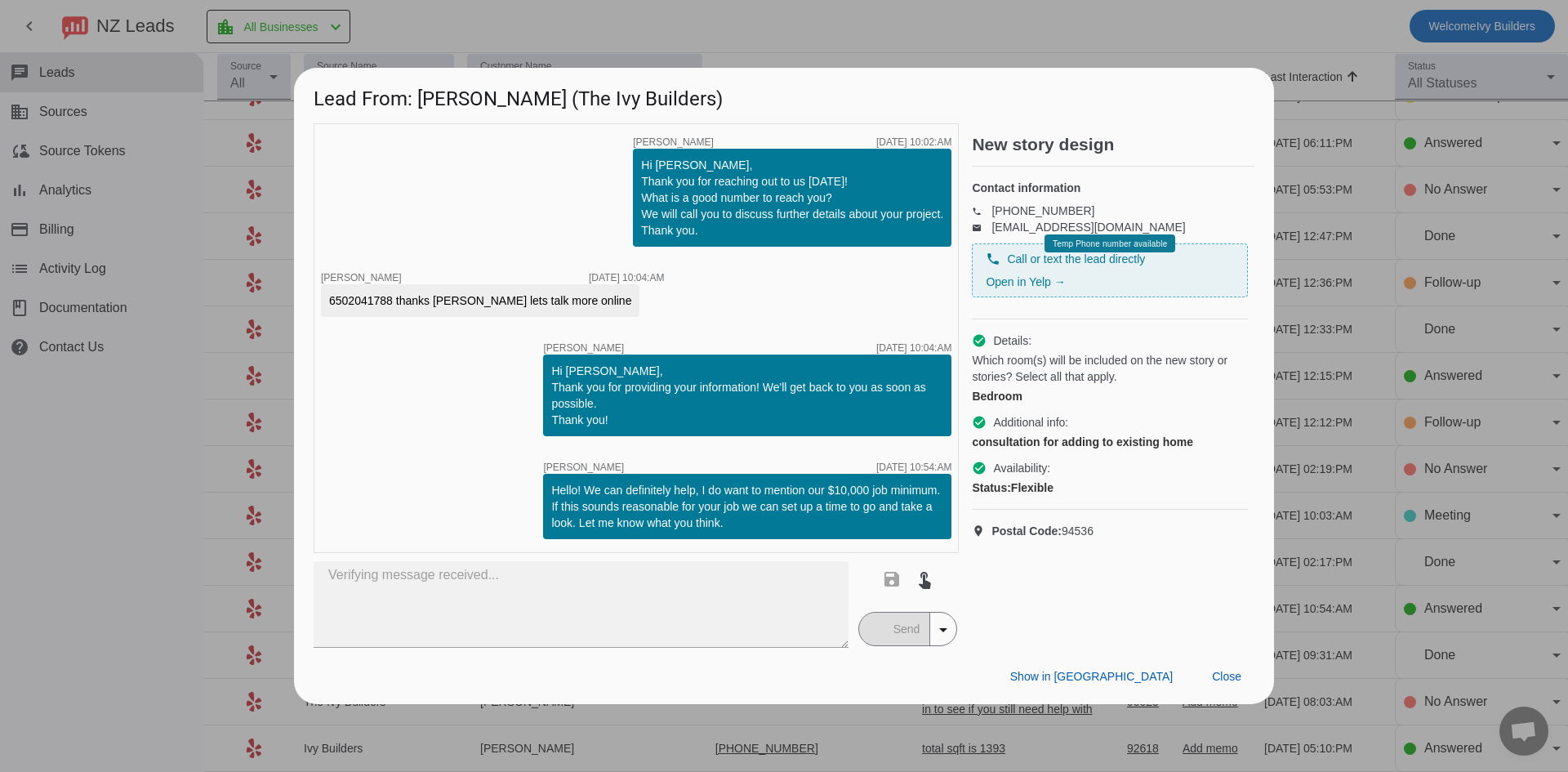
type textarea "Hello, we just tried giving you a call a moment ago! If you're still looking fo…"
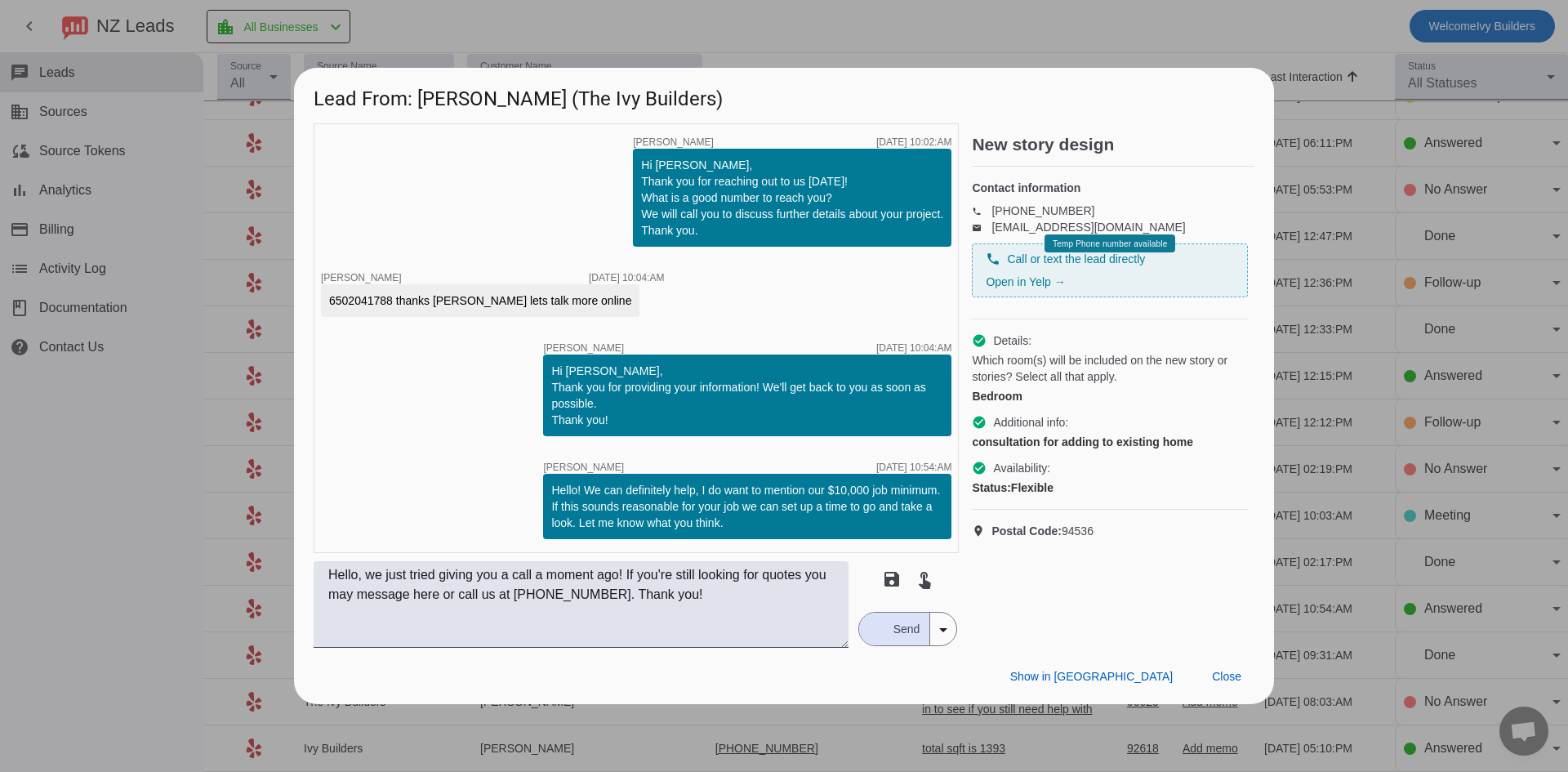
click at [900, 638] on span "Send" at bounding box center [907, 629] width 47 height 32
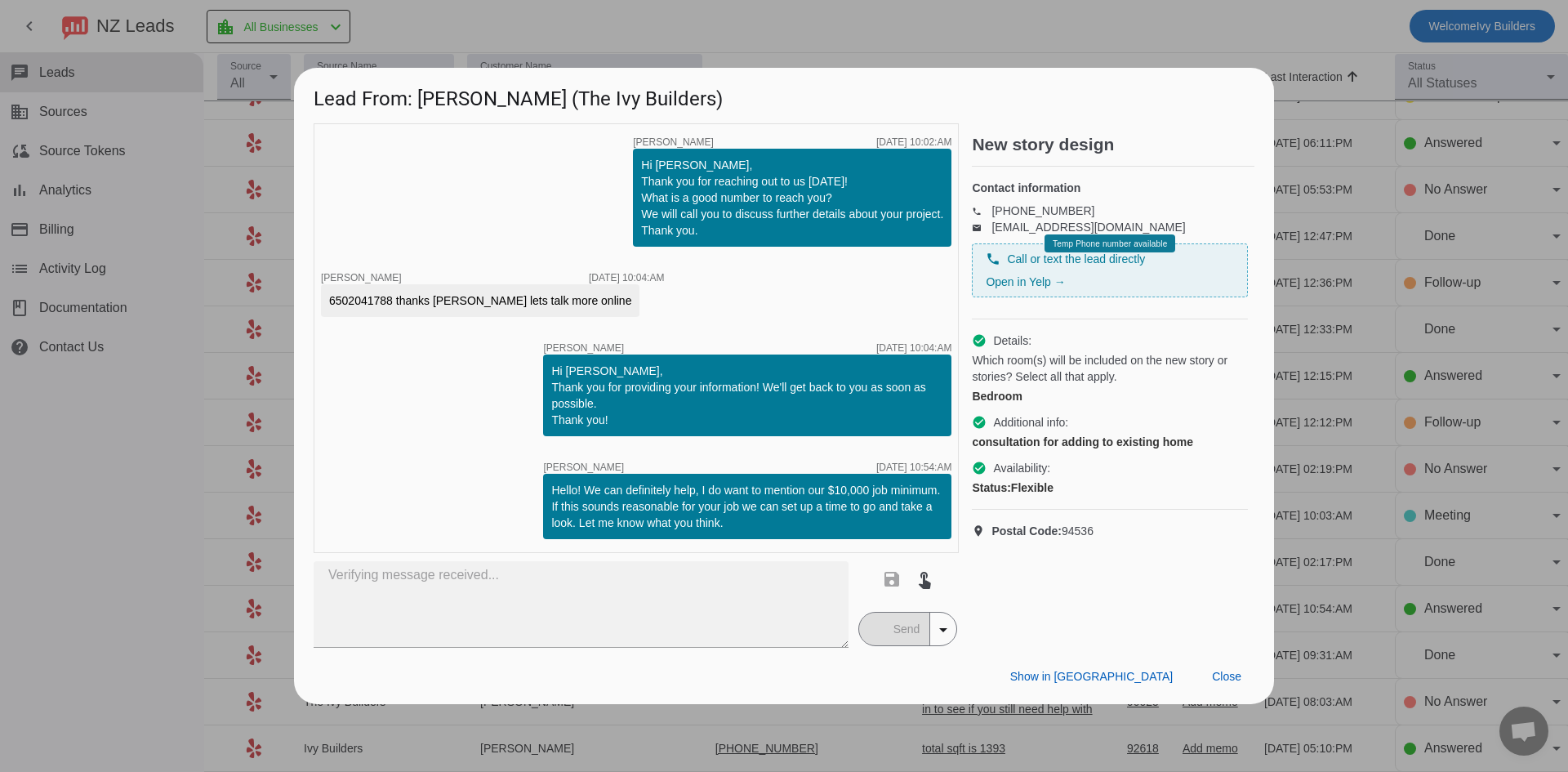
type textarea "Hello, we just tried giving you a call a moment ago! If you're still looking fo…"
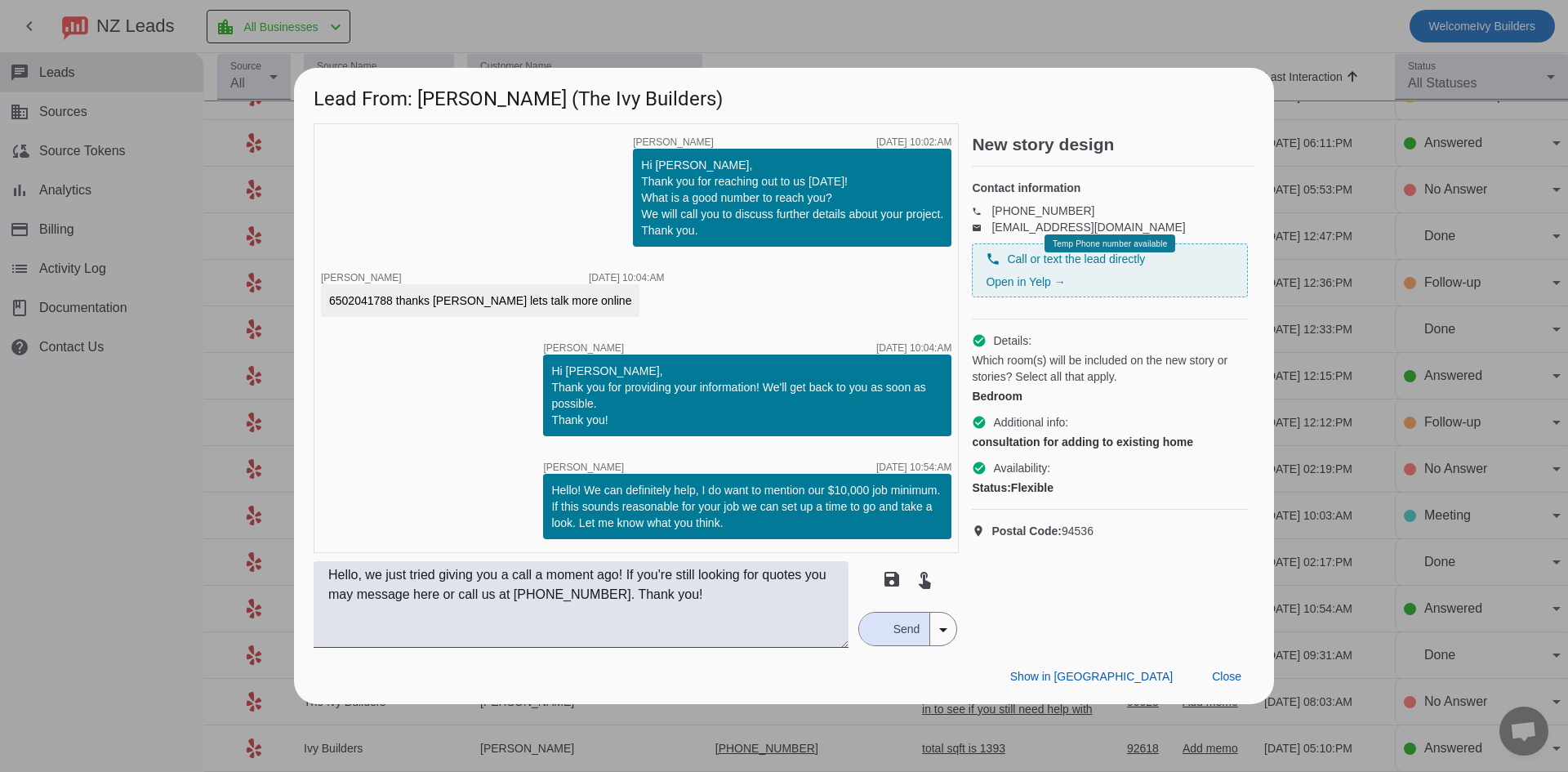
click at [1228, 661] on div "Show in Yelp Close" at bounding box center [784, 676] width 980 height 57
click at [1219, 681] on span "Close" at bounding box center [1227, 677] width 30 height 14
